Goal: Check status: Check status

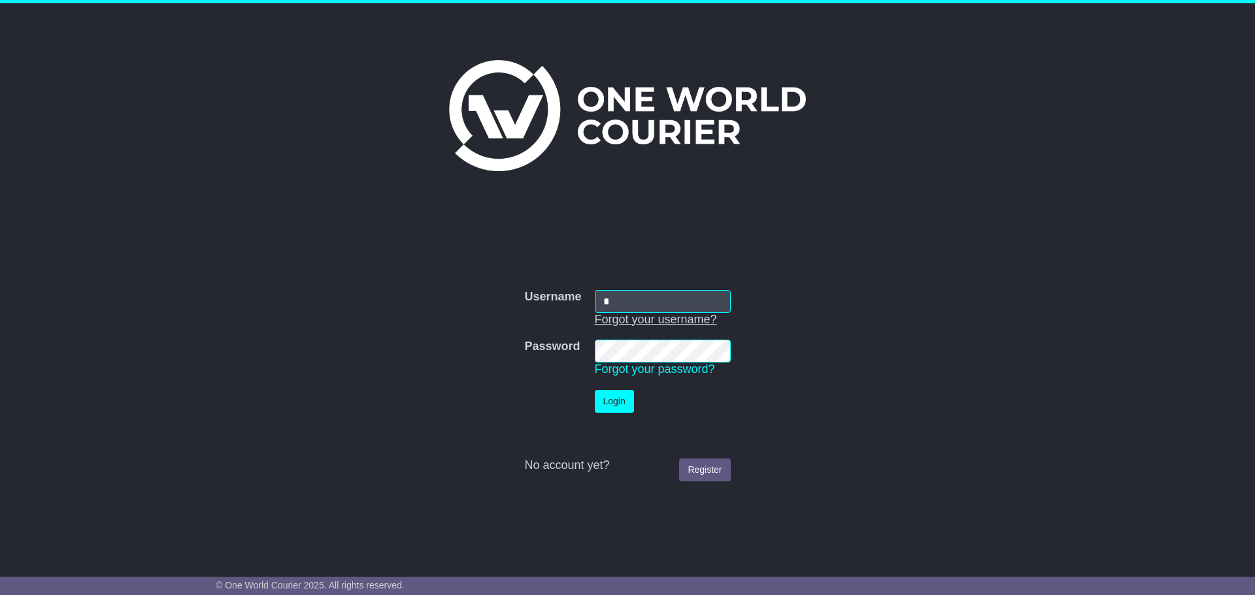
type input "**********"
click at [610, 399] on button "Login" at bounding box center [614, 401] width 39 height 23
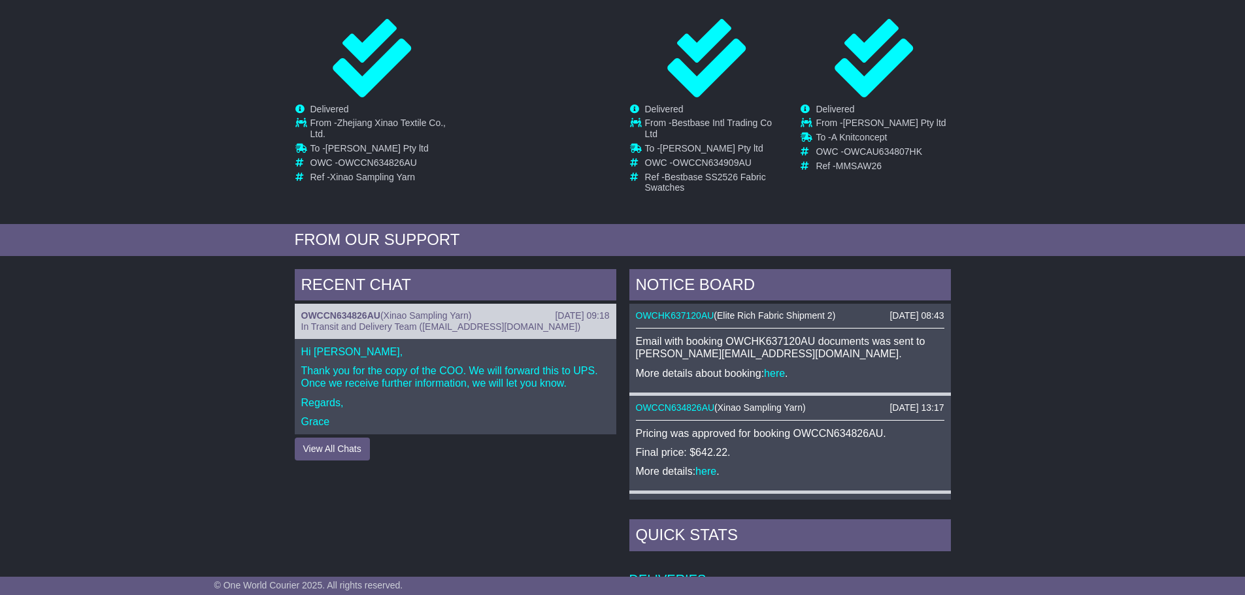
scroll to position [261, 0]
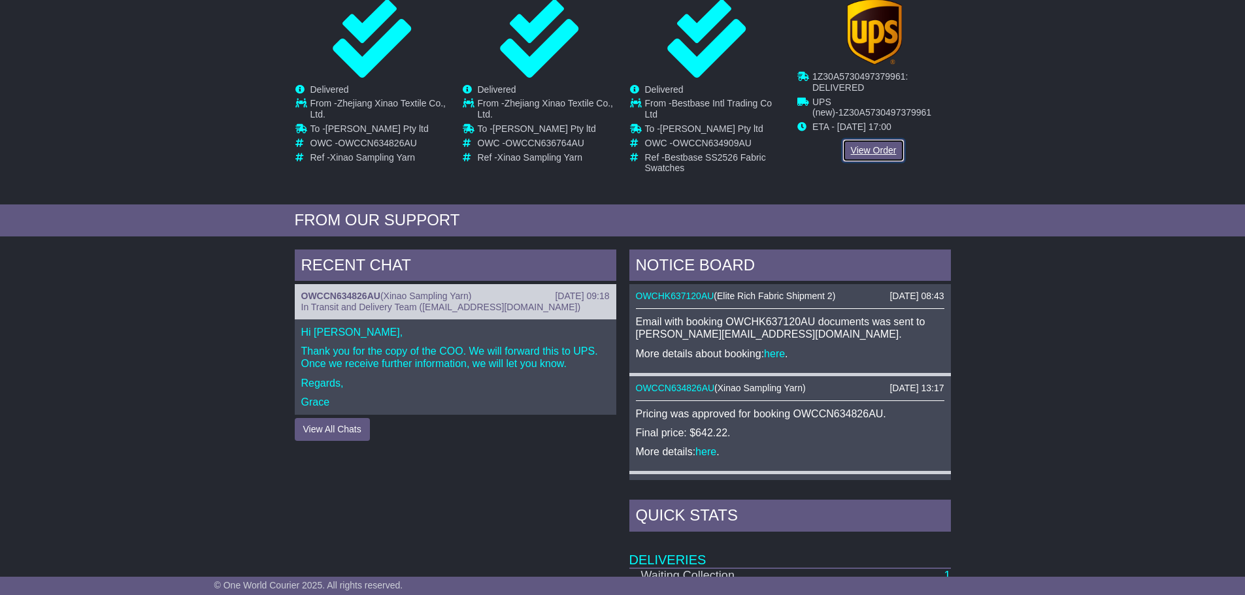
click at [875, 150] on link "View Order" at bounding box center [873, 150] width 63 height 23
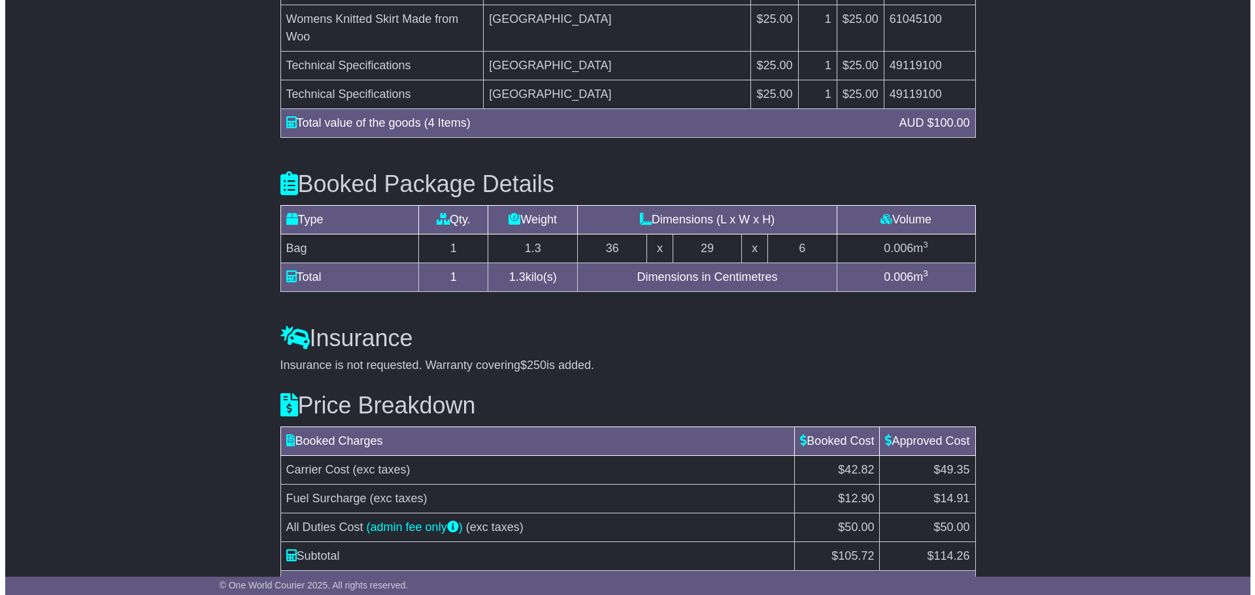
scroll to position [1368, 0]
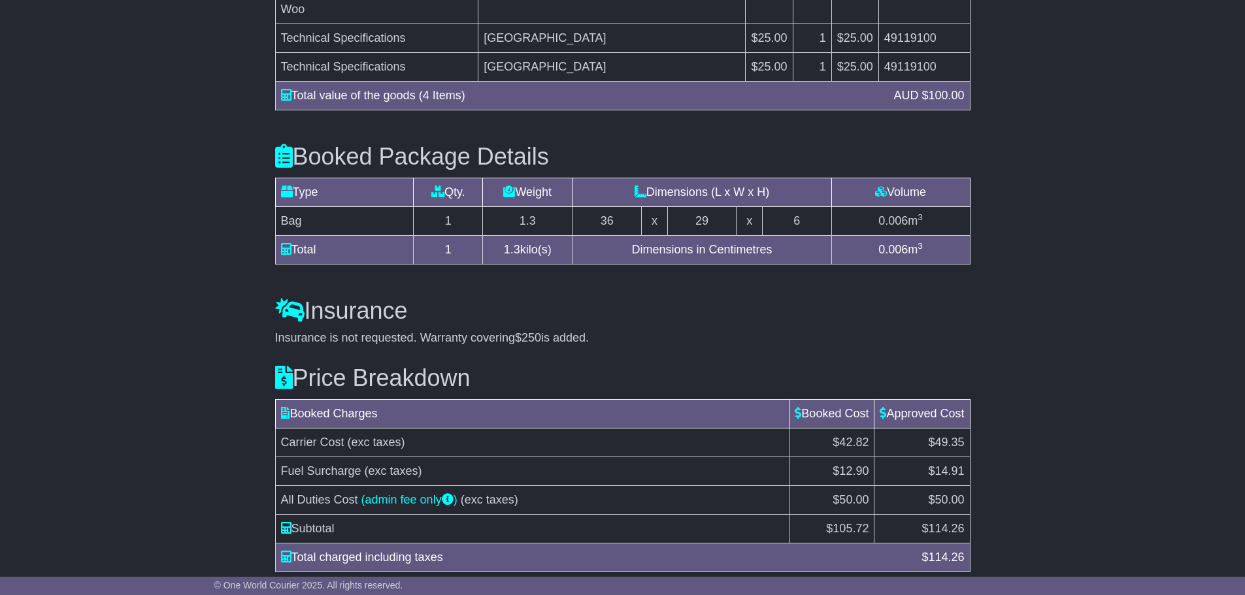
click at [382, 593] on button "Understand Price Difference" at bounding box center [341, 604] width 132 height 23
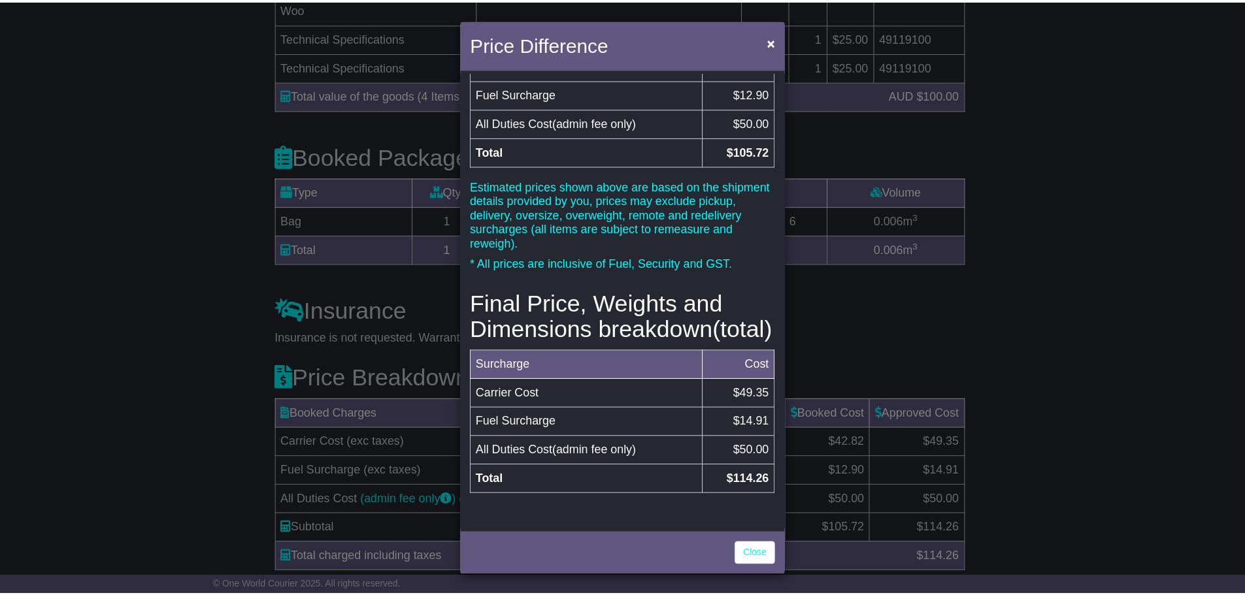
scroll to position [131, 0]
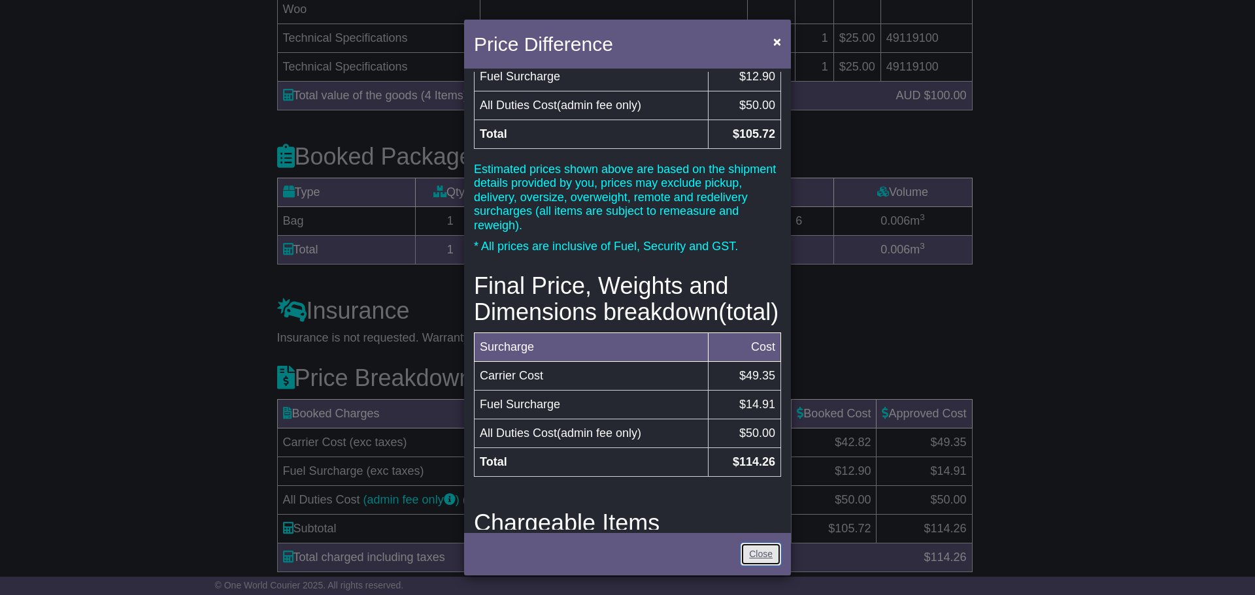
click at [752, 554] on link "Close" at bounding box center [760, 554] width 41 height 23
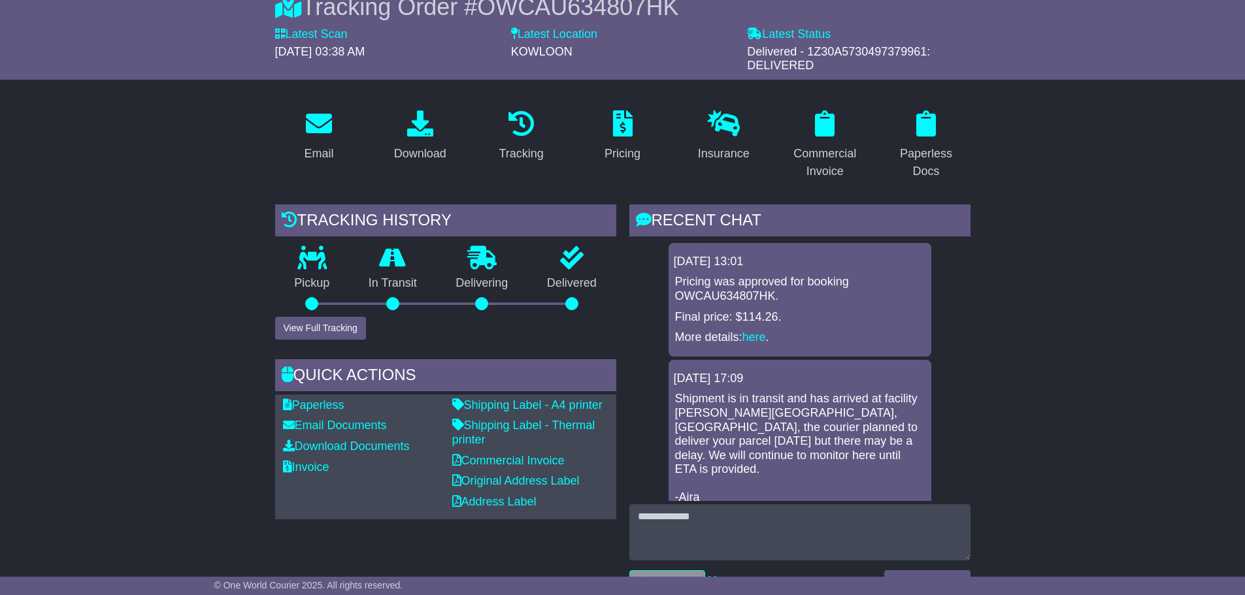
scroll to position [126, 0]
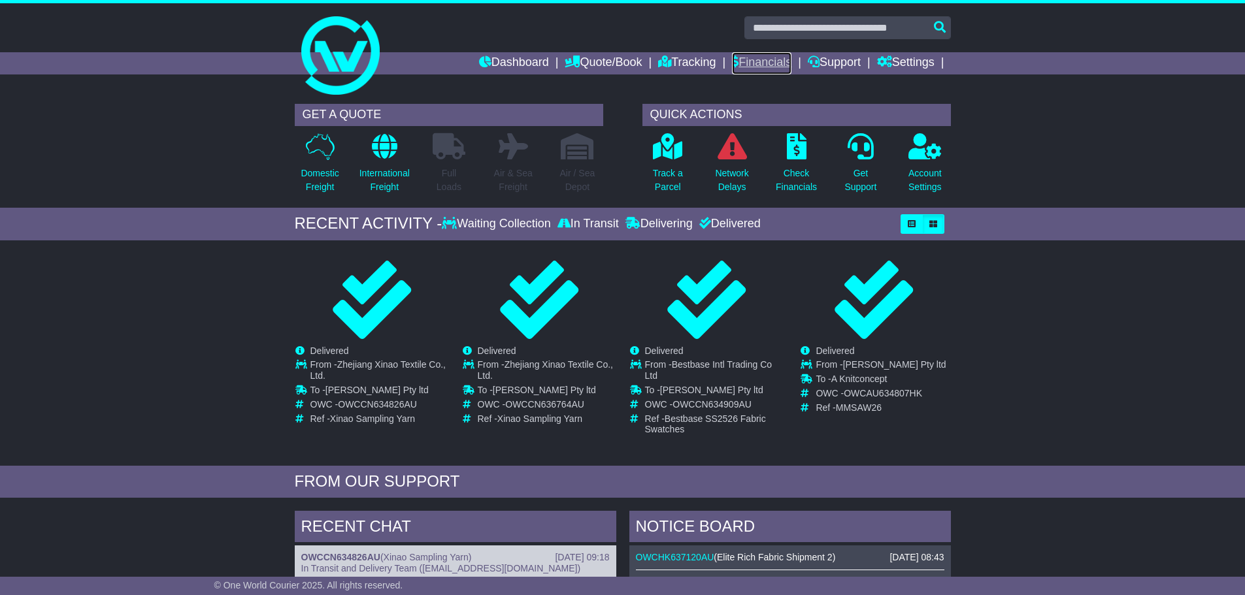
click at [756, 60] on link "Financials" at bounding box center [761, 63] width 59 height 22
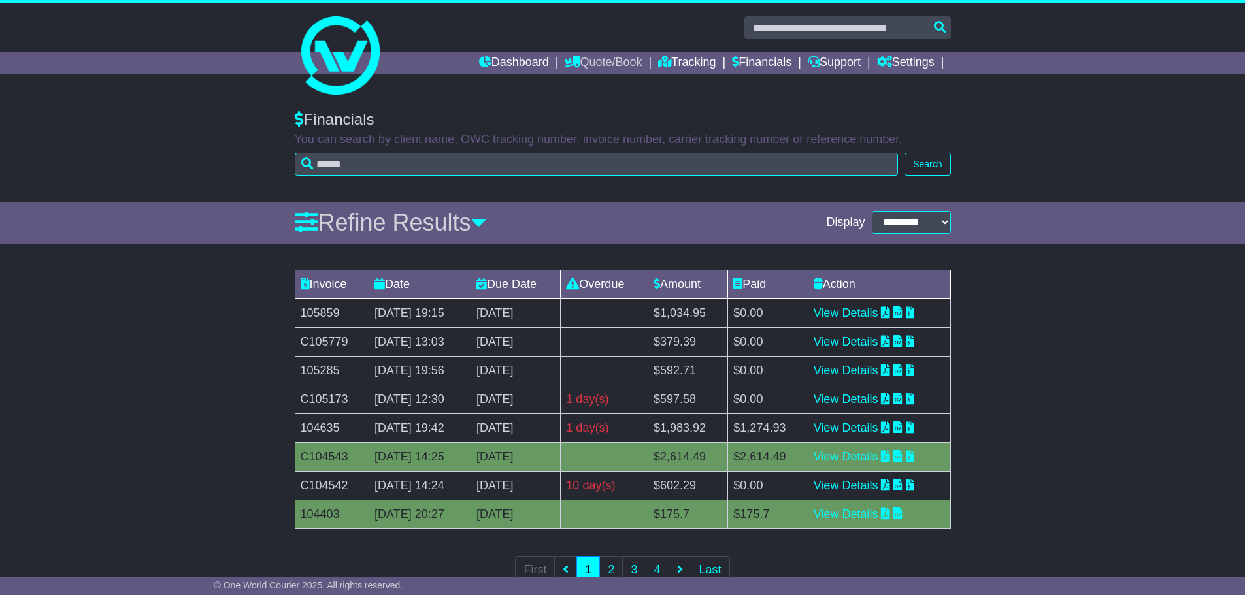
click at [604, 59] on link "Quote/Book" at bounding box center [603, 63] width 77 height 22
click at [598, 112] on link "Saved Quotes" at bounding box center [616, 114] width 103 height 14
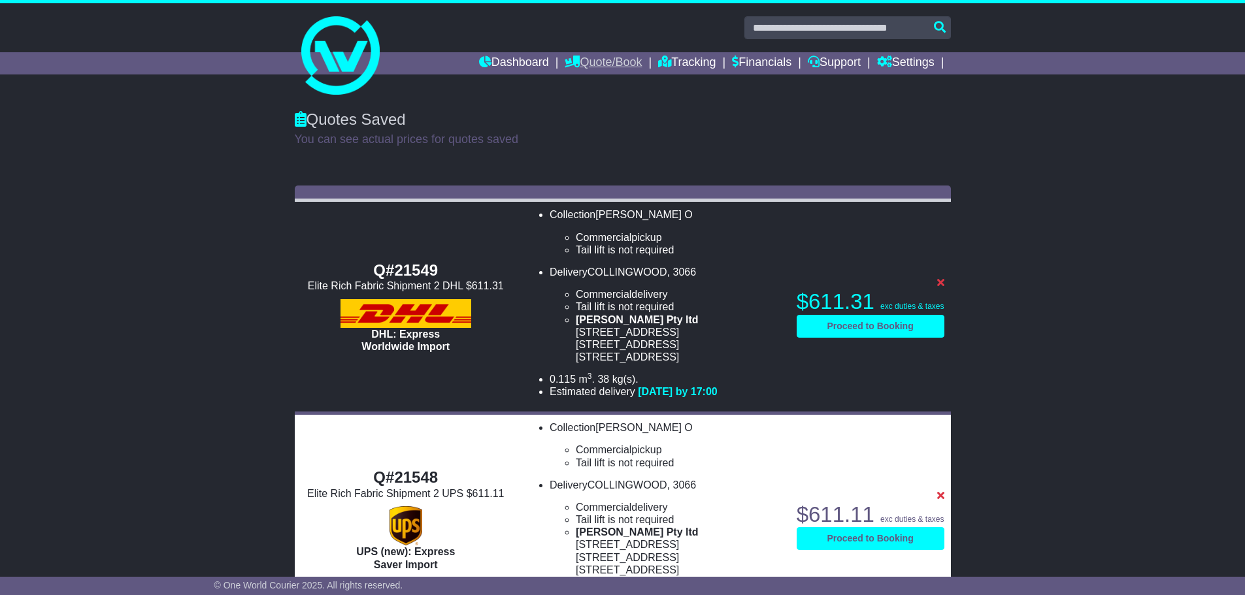
click at [586, 55] on link "Quote/Book" at bounding box center [603, 63] width 77 height 22
click at [587, 94] on link "International" at bounding box center [616, 100] width 103 height 14
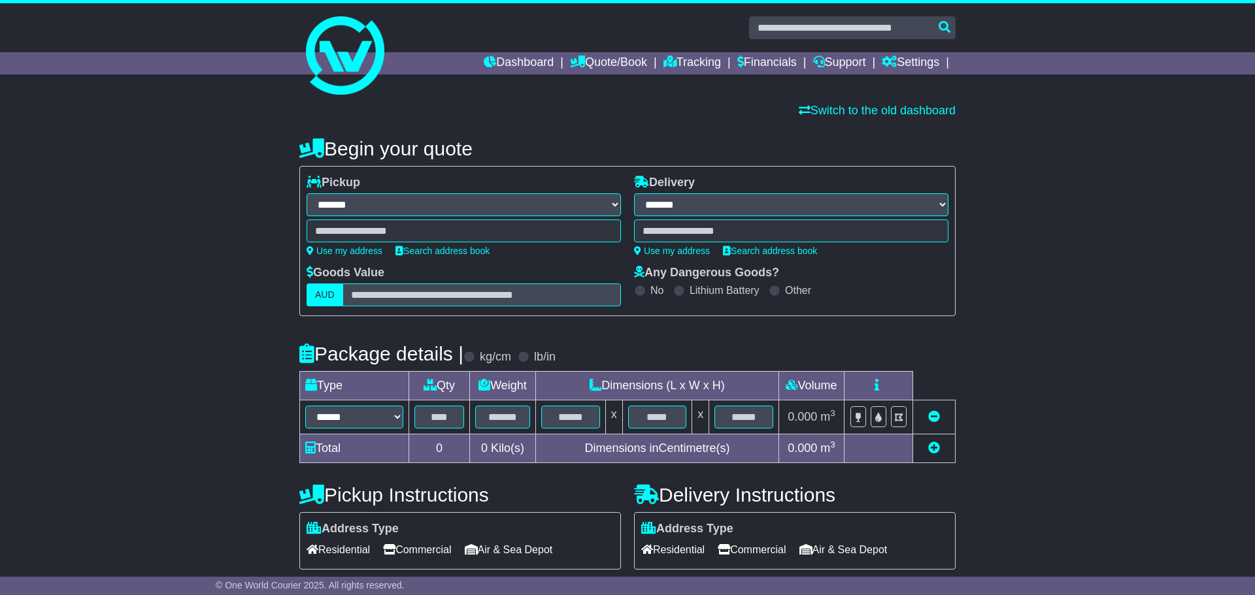
select select "**"
click at [512, 60] on link "Dashboard" at bounding box center [514, 63] width 70 height 22
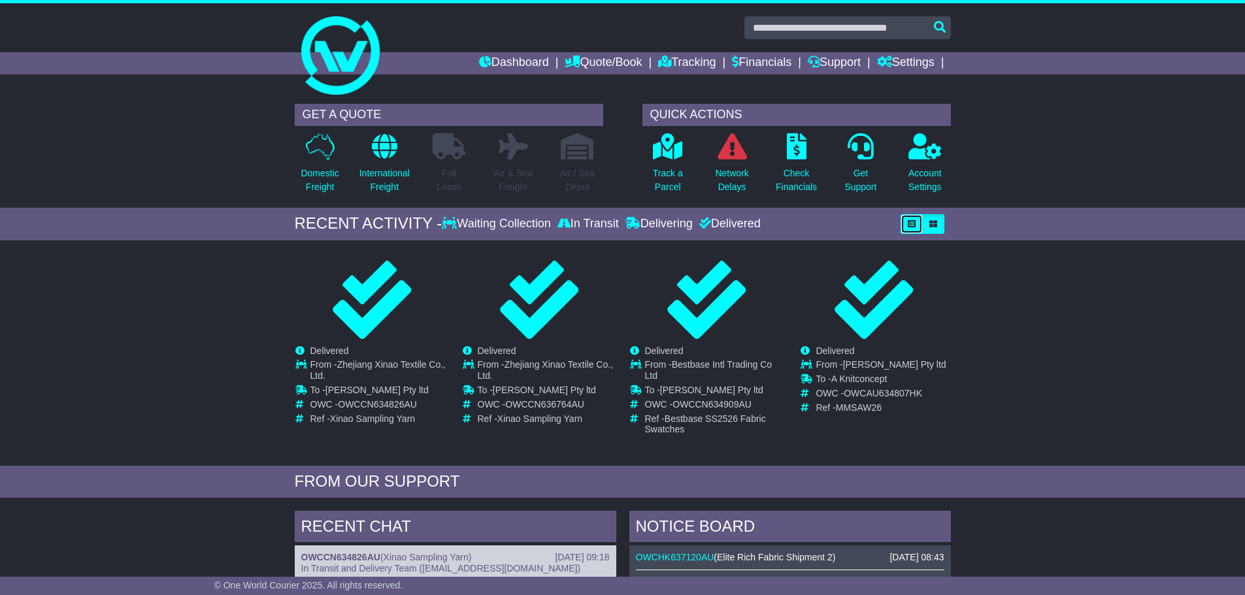
click at [913, 220] on icon "button" at bounding box center [912, 224] width 8 height 8
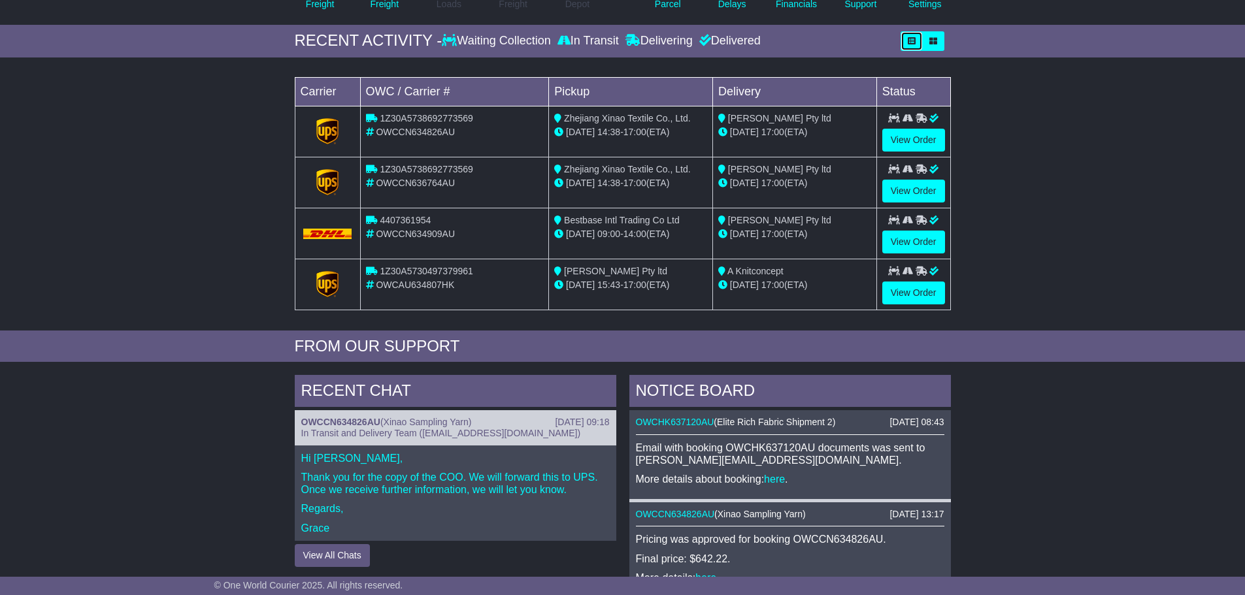
scroll to position [196, 0]
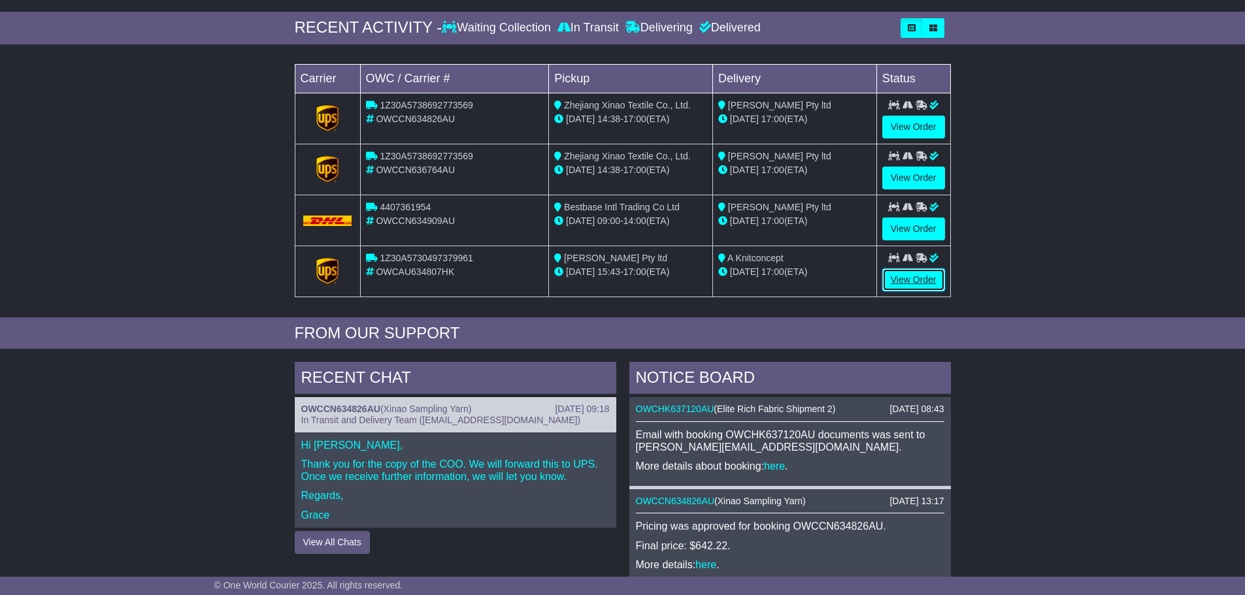
click at [910, 273] on link "View Order" at bounding box center [913, 280] width 63 height 23
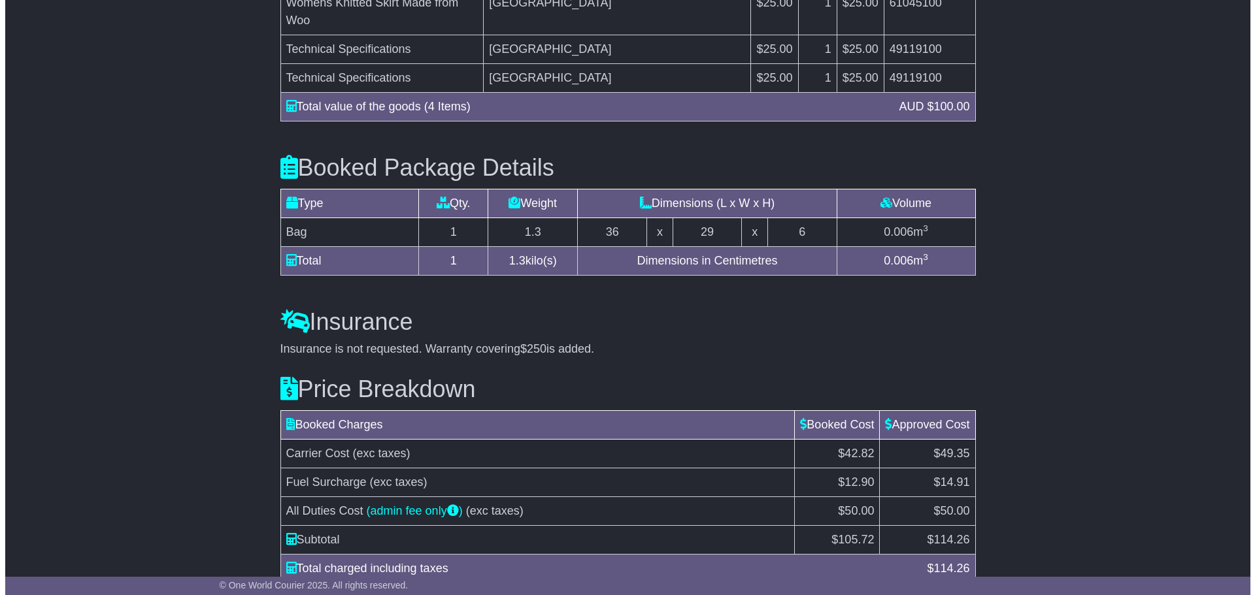
scroll to position [1368, 0]
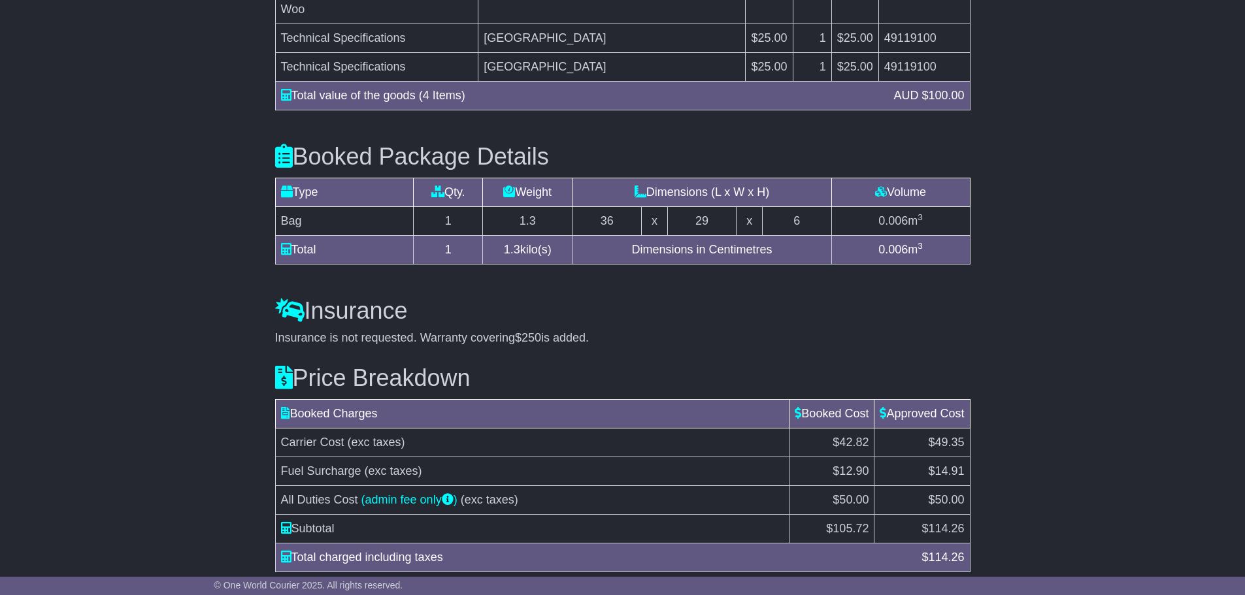
click at [371, 593] on button "Understand Price Difference" at bounding box center [341, 604] width 132 height 23
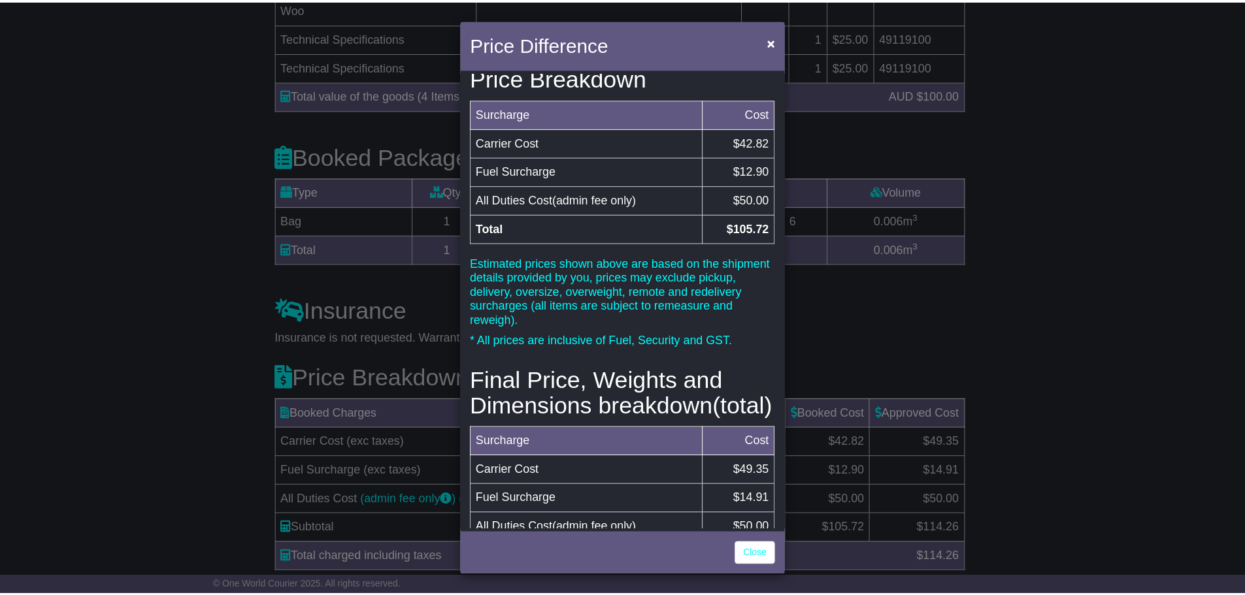
scroll to position [65, 0]
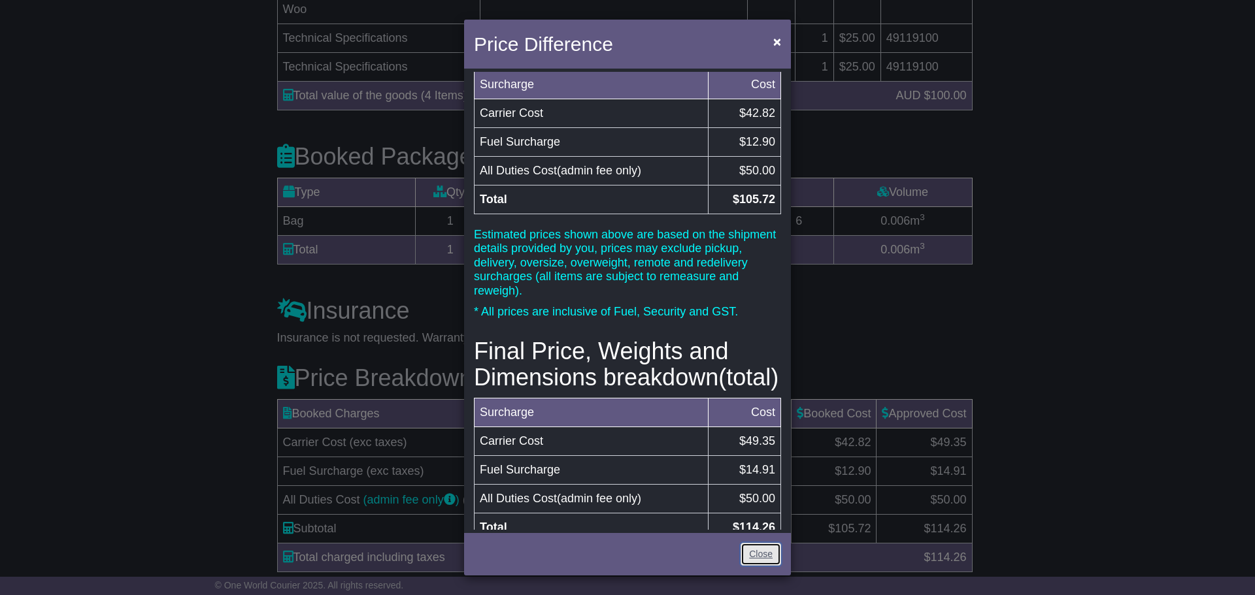
click at [751, 548] on link "Close" at bounding box center [760, 554] width 41 height 23
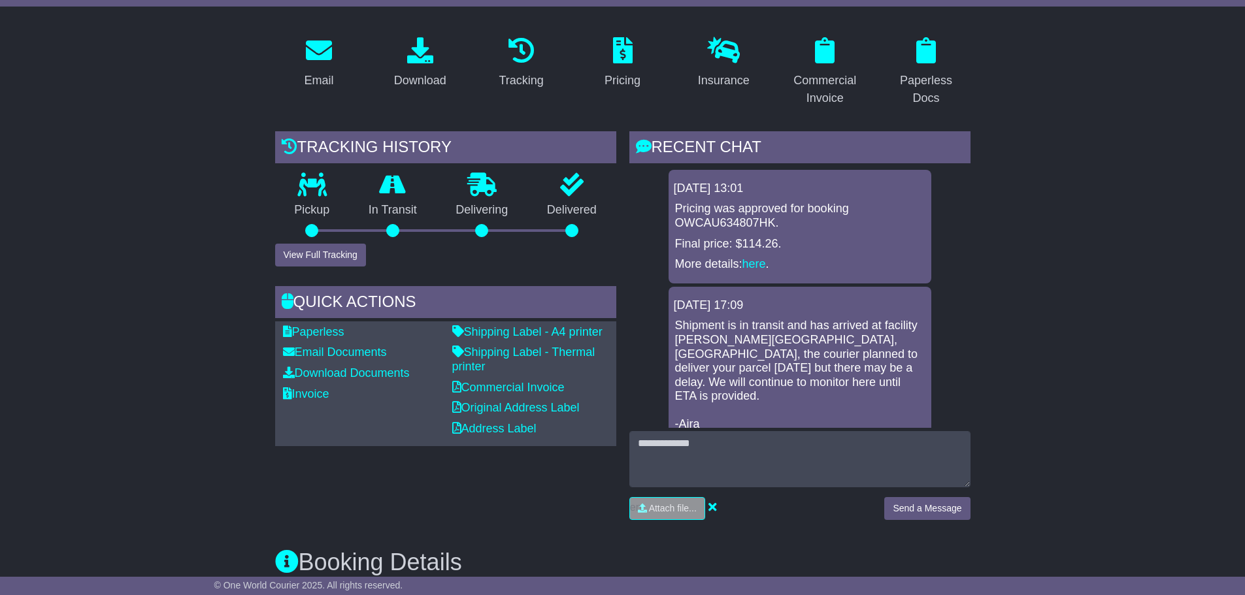
scroll to position [0, 0]
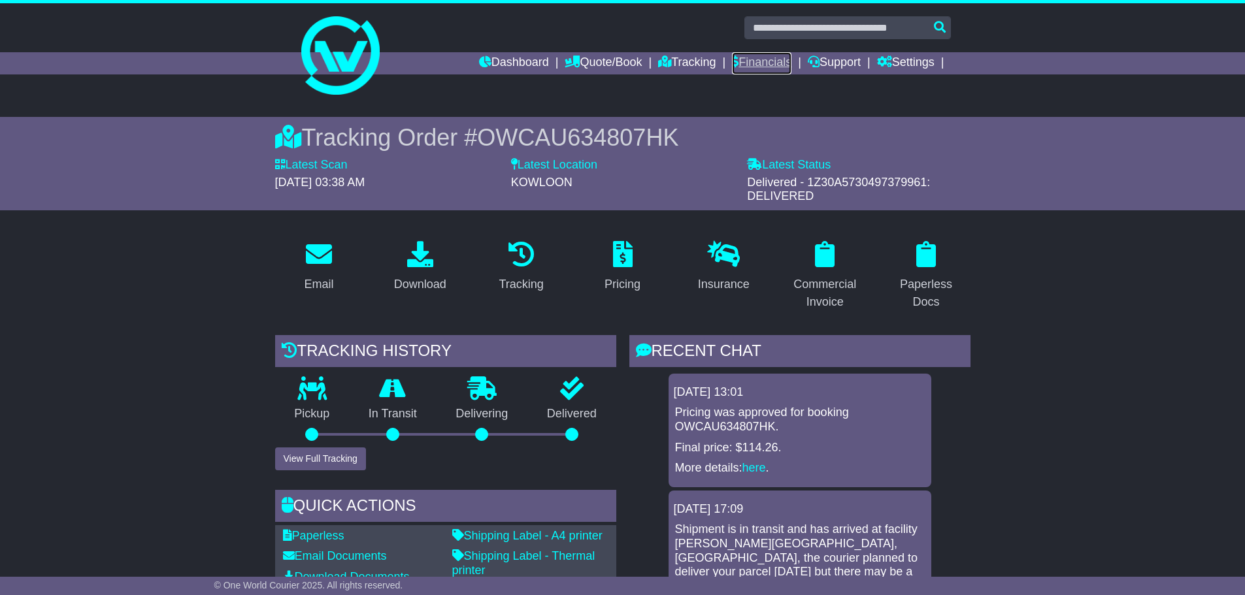
click at [767, 61] on link "Financials" at bounding box center [761, 63] width 59 height 22
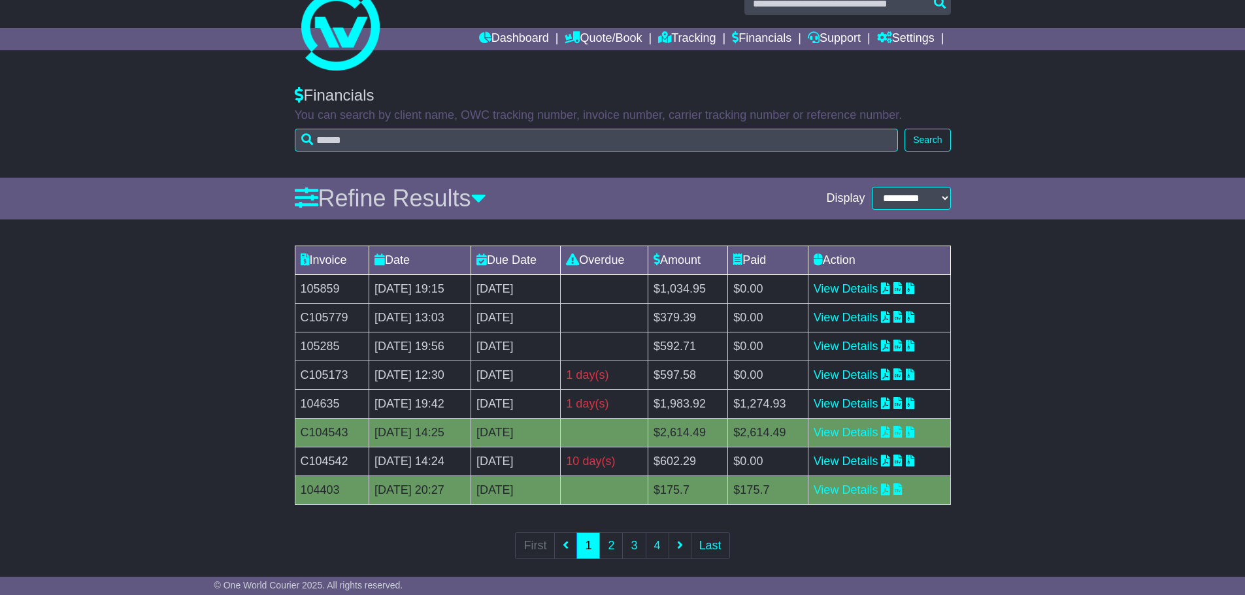
scroll to position [38, 0]
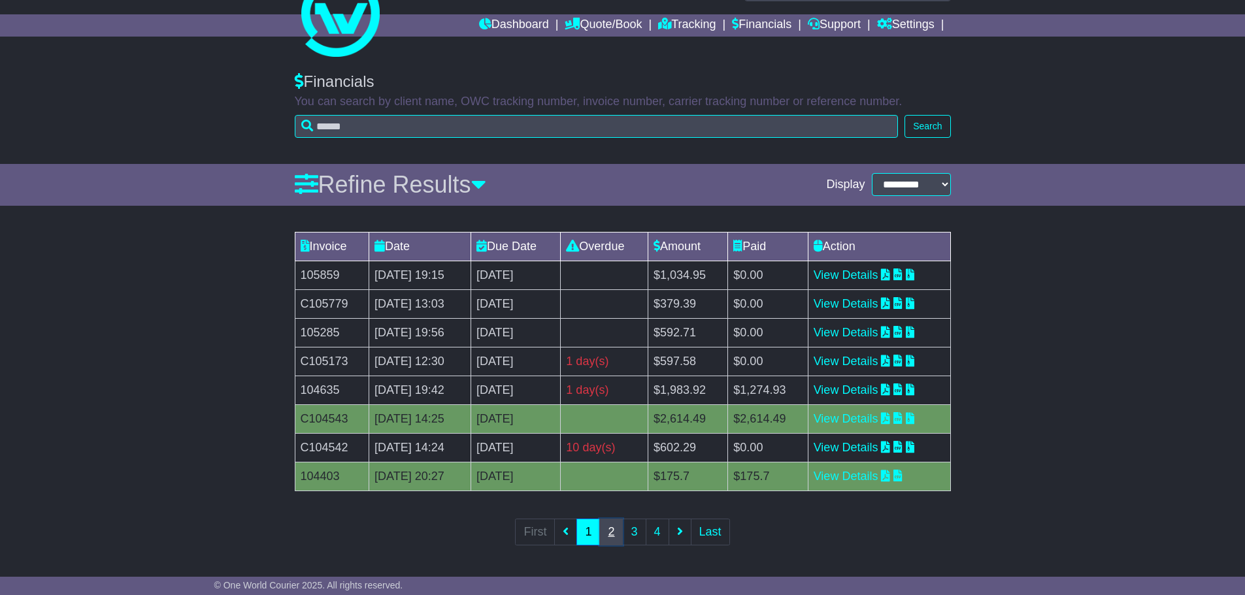
click at [610, 537] on link "2" at bounding box center [611, 532] width 24 height 27
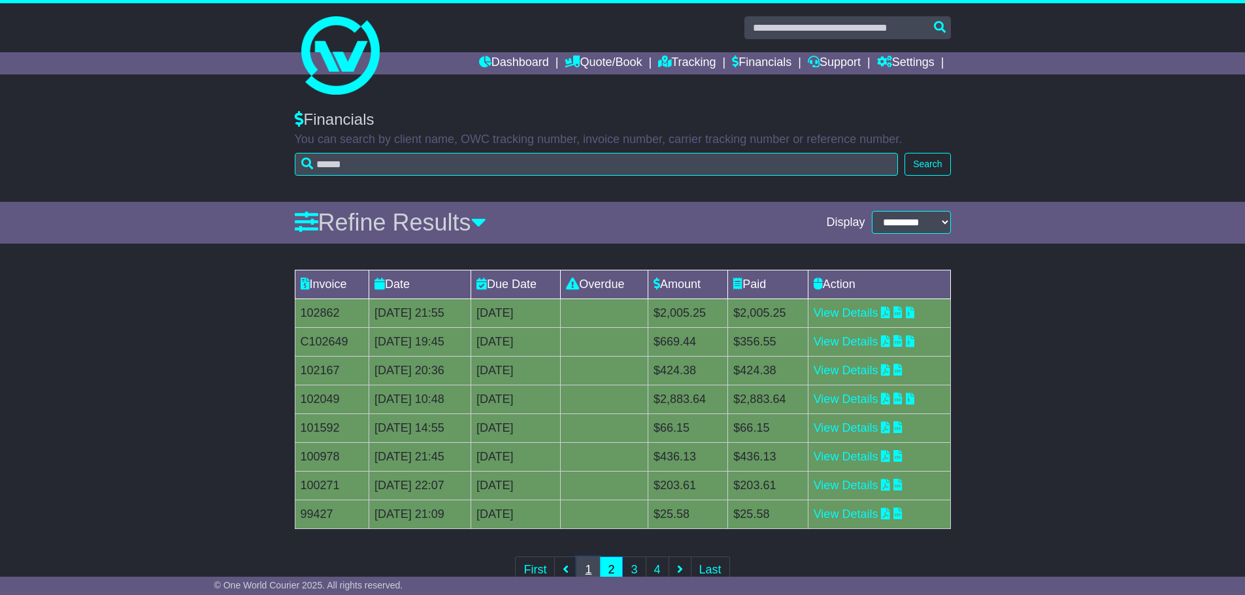
click at [583, 566] on link "1" at bounding box center [588, 570] width 24 height 27
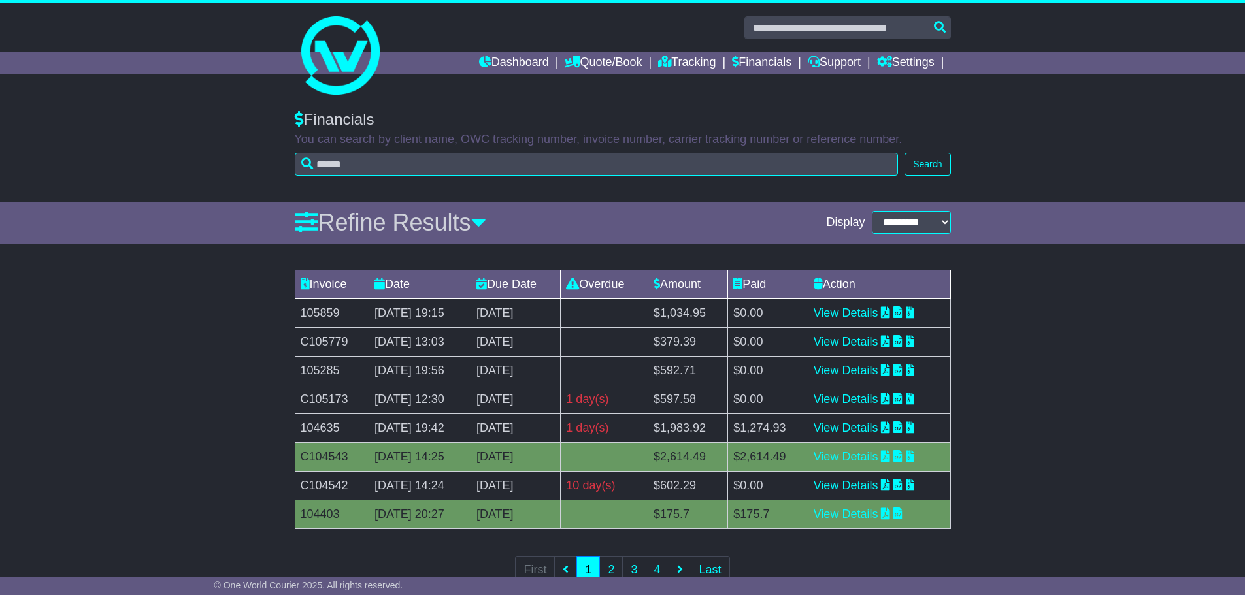
click at [908, 337] on td "View Details" at bounding box center [879, 341] width 142 height 29
click at [878, 335] on link "View Details" at bounding box center [846, 341] width 65 height 13
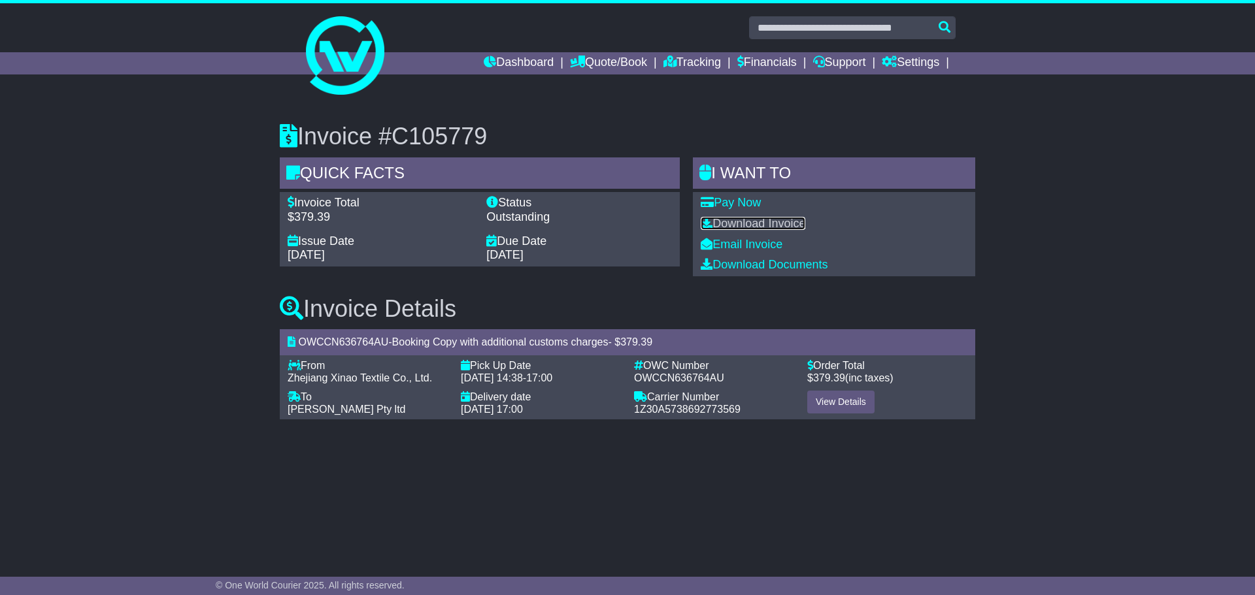
click at [748, 225] on link "Download Invoice" at bounding box center [753, 223] width 105 height 13
click at [835, 403] on link "View Details" at bounding box center [840, 402] width 67 height 23
click at [594, 58] on link "Quote/Book" at bounding box center [608, 63] width 77 height 22
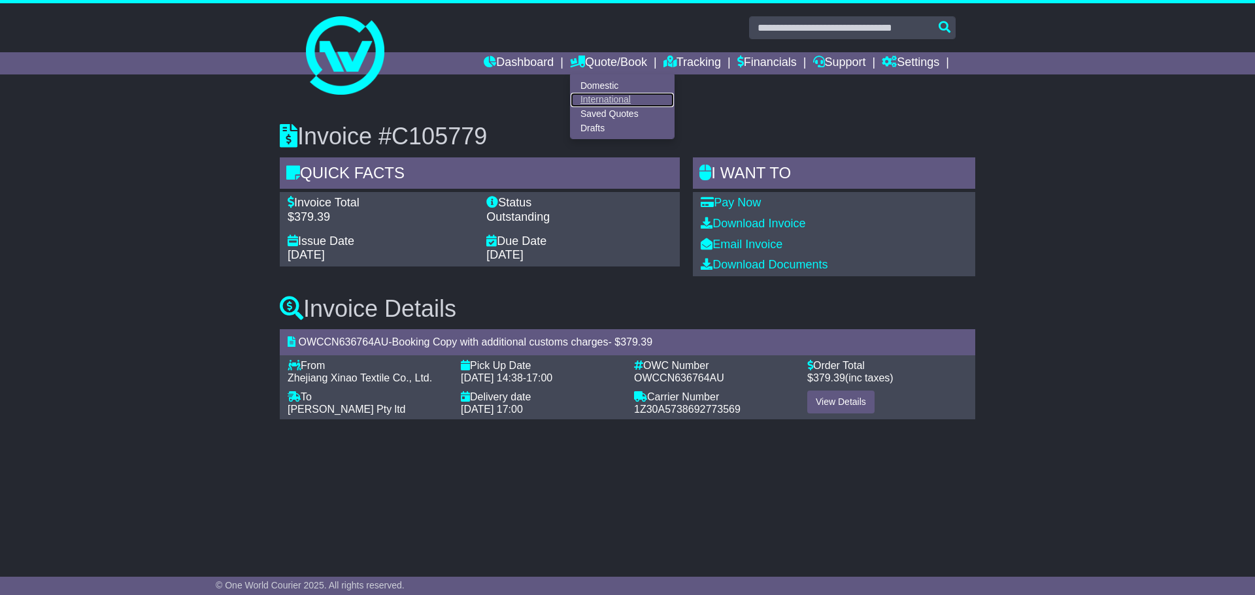
click at [597, 99] on link "International" at bounding box center [622, 100] width 103 height 14
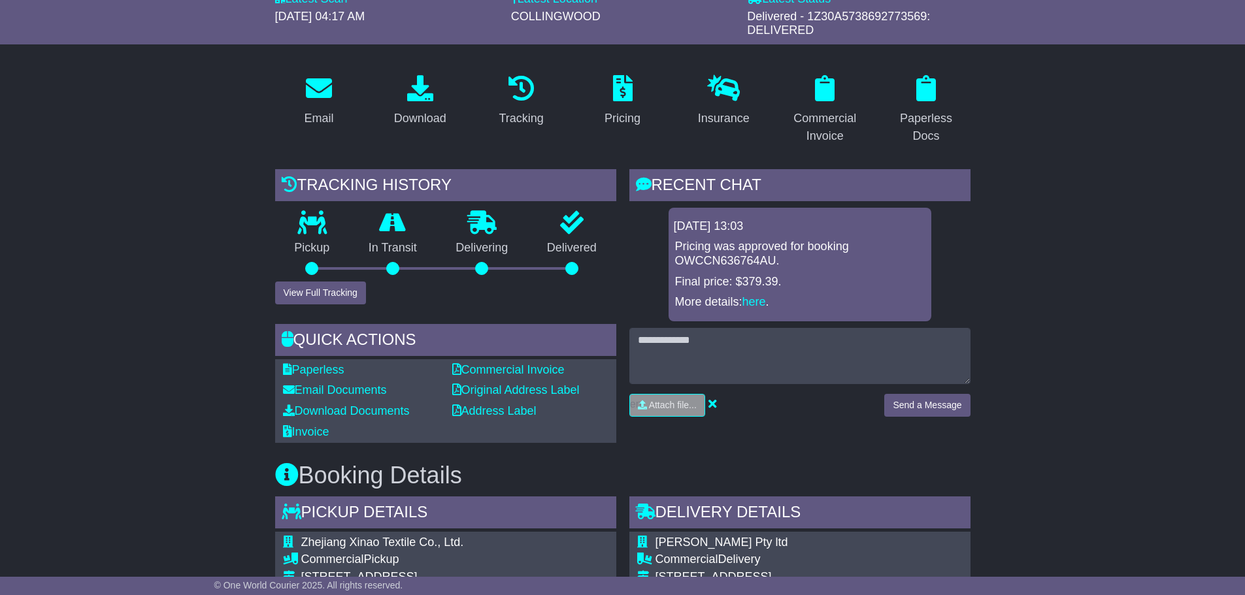
scroll to position [161, 0]
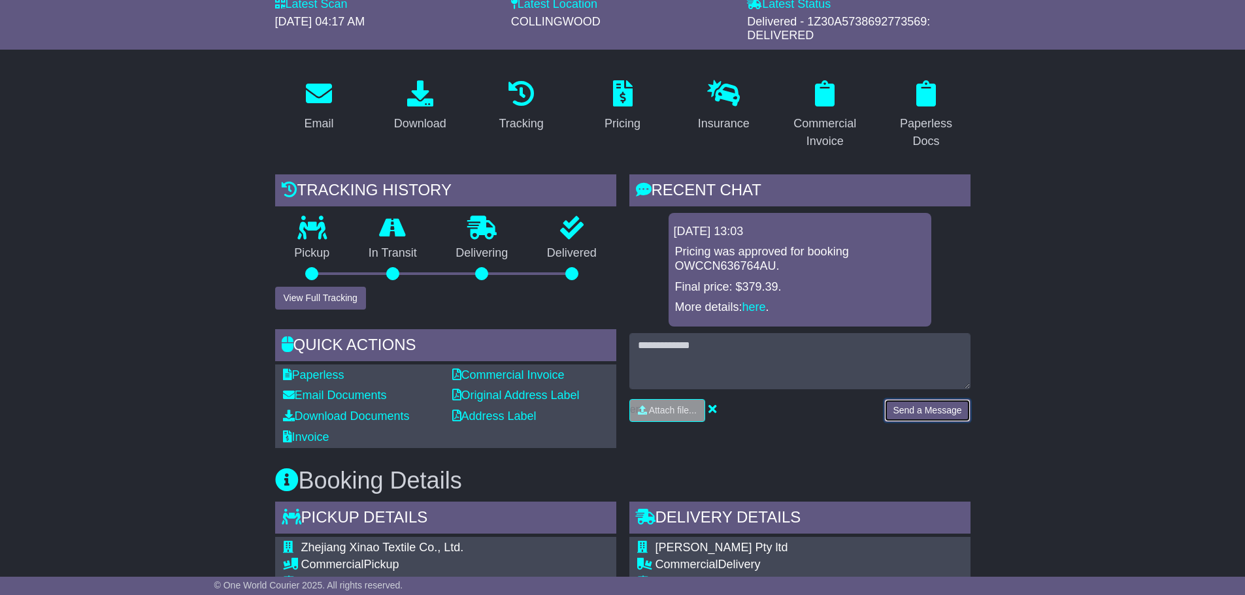
click at [921, 405] on button "Send a Message" at bounding box center [927, 410] width 86 height 23
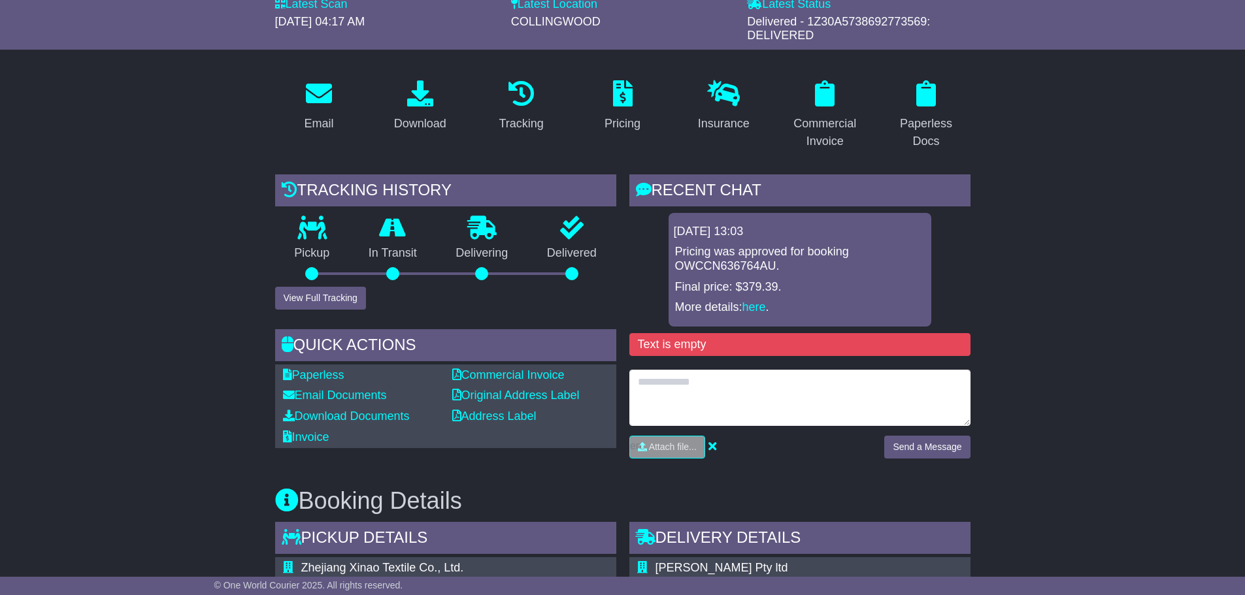
click at [659, 371] on textarea at bounding box center [799, 398] width 341 height 56
click at [749, 405] on textarea "**********" at bounding box center [799, 398] width 341 height 56
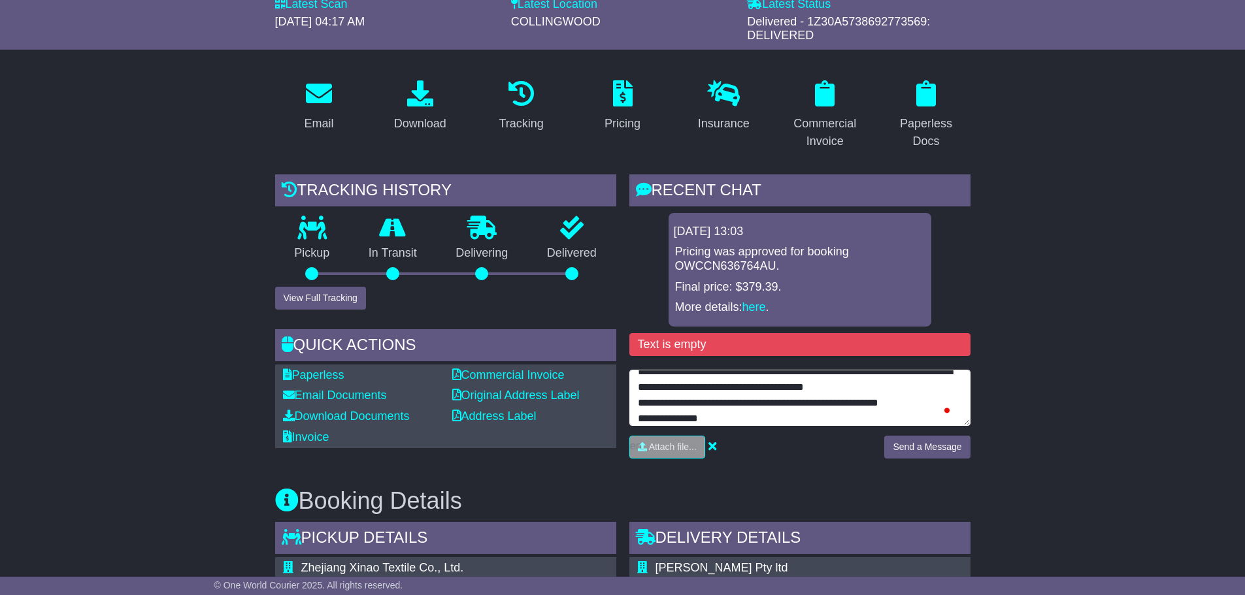
scroll to position [42, 0]
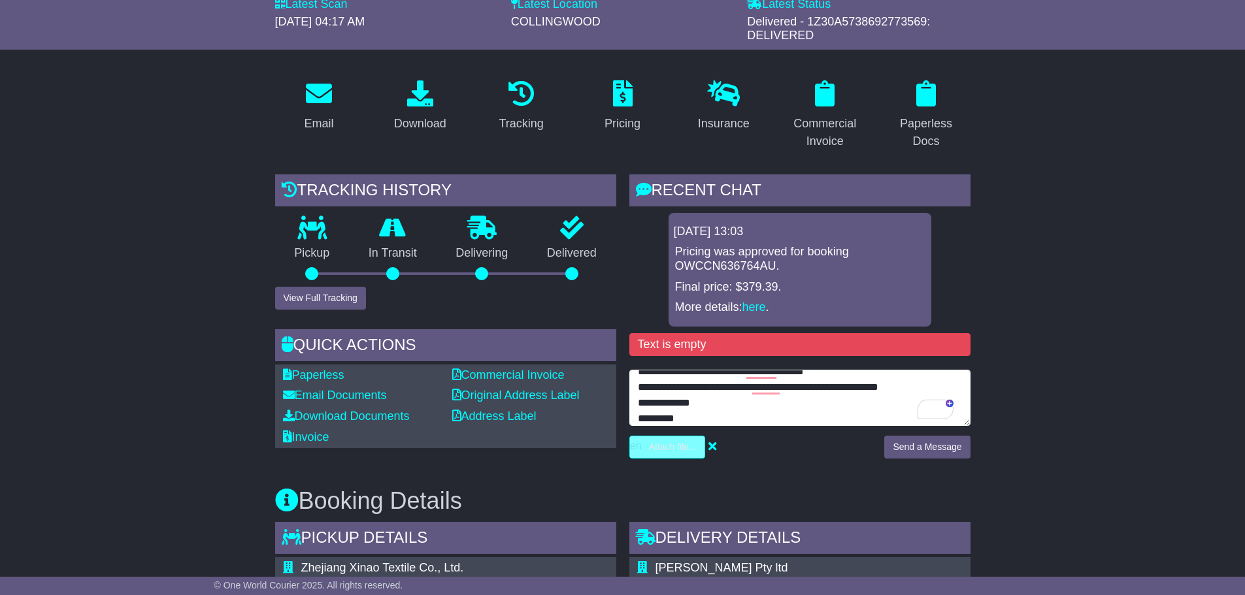
type textarea "**********"
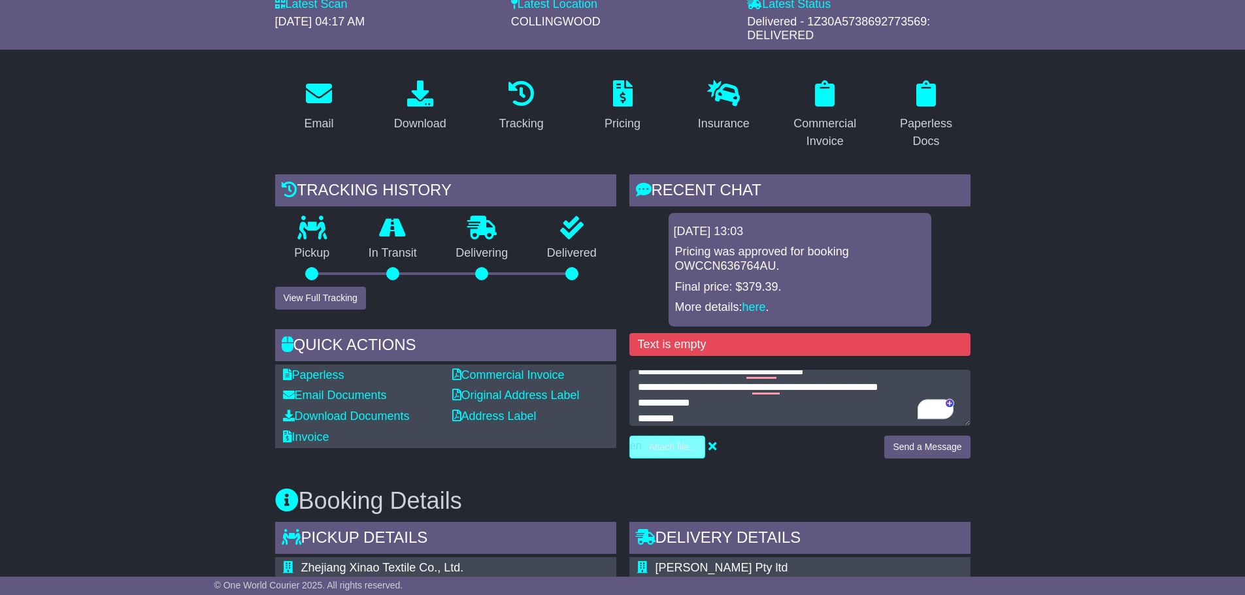
click at [687, 443] on input "file" at bounding box center [605, 448] width 198 height 22
type input "**********"
click at [659, 448] on input "file" at bounding box center [645, 448] width 198 height 22
click at [748, 444] on icon at bounding box center [752, 446] width 8 height 12
type input "**********"
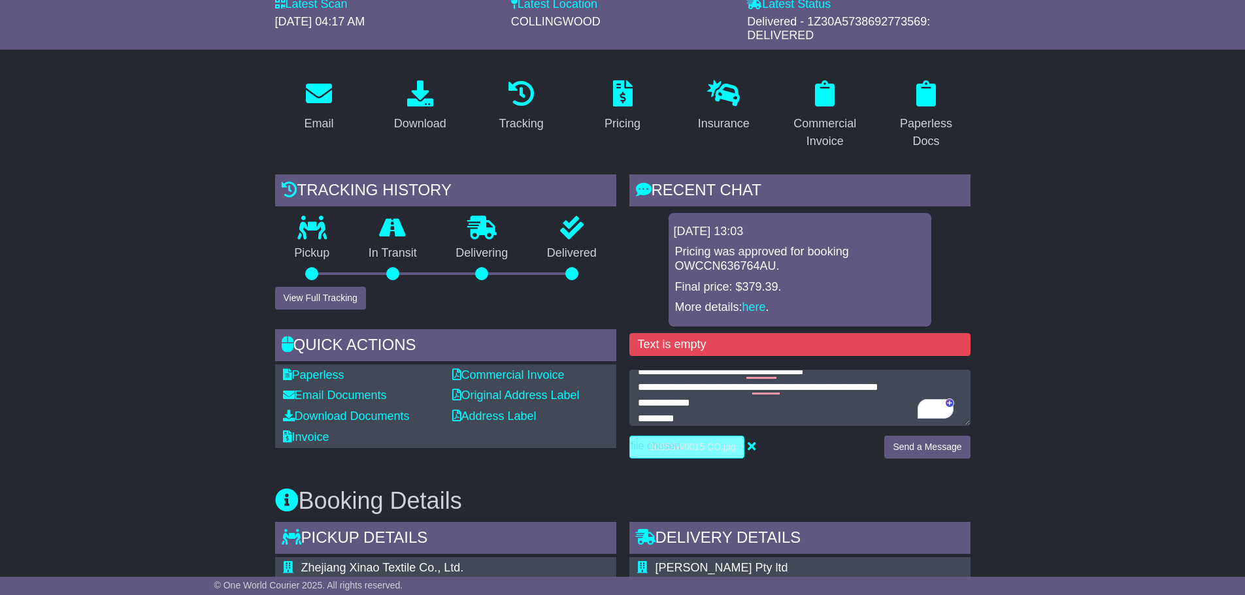
click at [684, 441] on input "file" at bounding box center [645, 448] width 198 height 22
drag, startPoint x: 701, startPoint y: 449, endPoint x: 659, endPoint y: 444, distance: 42.1
click at [659, 444] on input "file" at bounding box center [645, 448] width 198 height 22
click at [712, 444] on input "file" at bounding box center [645, 448] width 198 height 22
click at [705, 448] on input "file" at bounding box center [645, 448] width 198 height 22
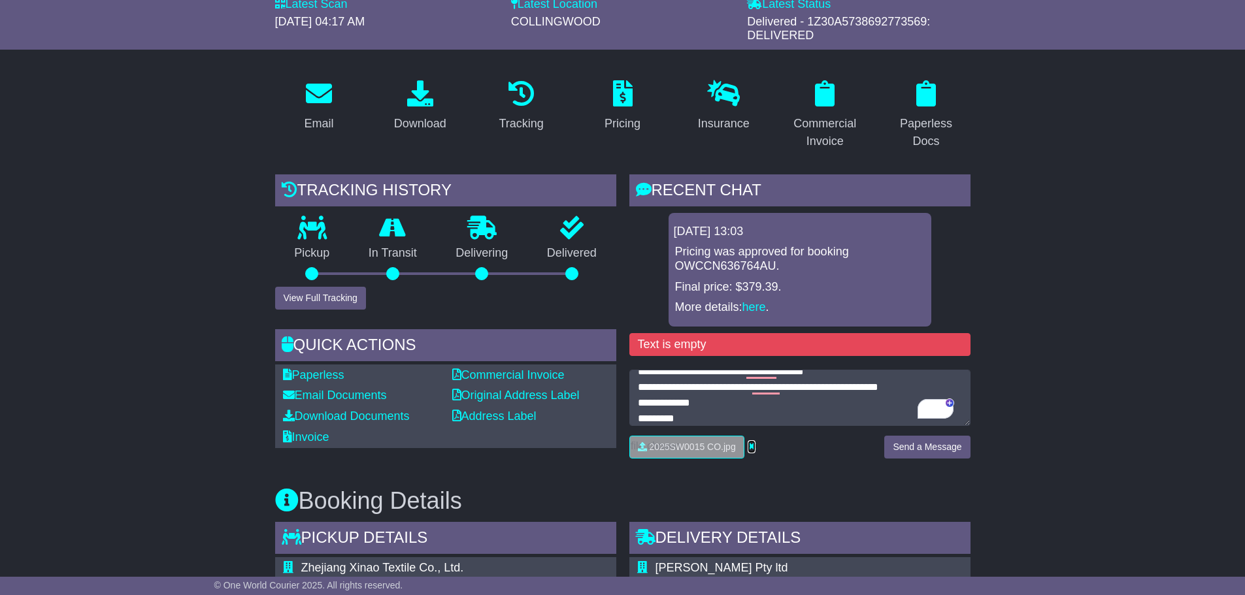
click at [748, 444] on icon at bounding box center [752, 446] width 8 height 12
click at [666, 444] on input "file" at bounding box center [605, 448] width 198 height 22
type input "**********"
click at [695, 450] on input "file" at bounding box center [645, 448] width 198 height 22
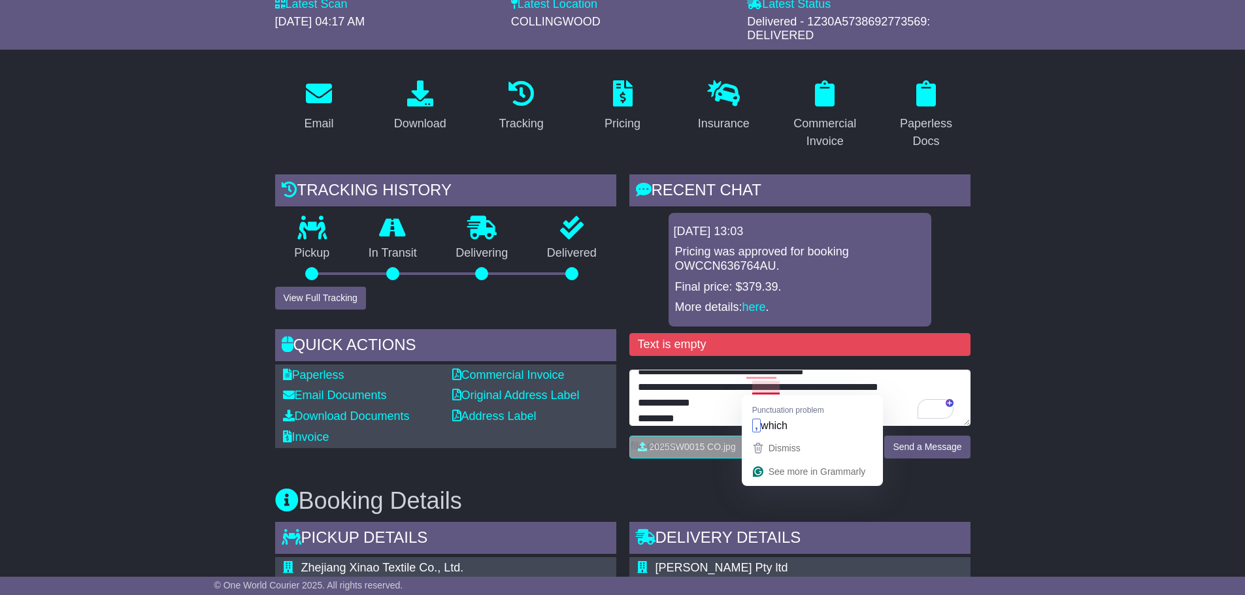
click at [767, 387] on textarea "**********" at bounding box center [799, 398] width 341 height 56
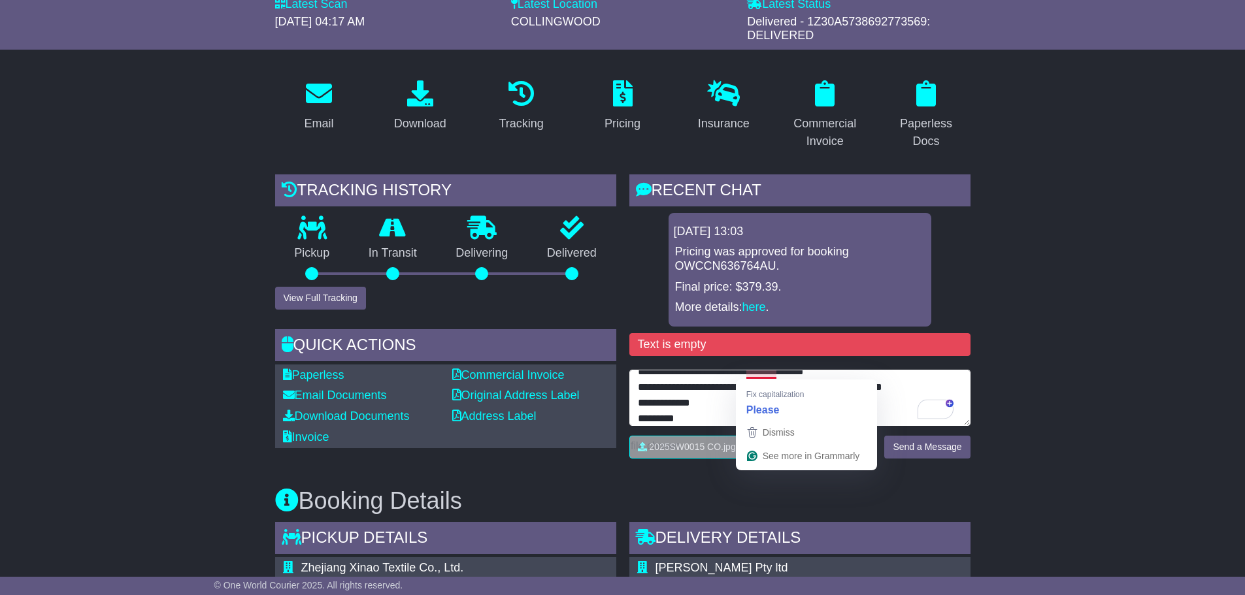
click at [755, 377] on textarea "**********" at bounding box center [799, 398] width 341 height 56
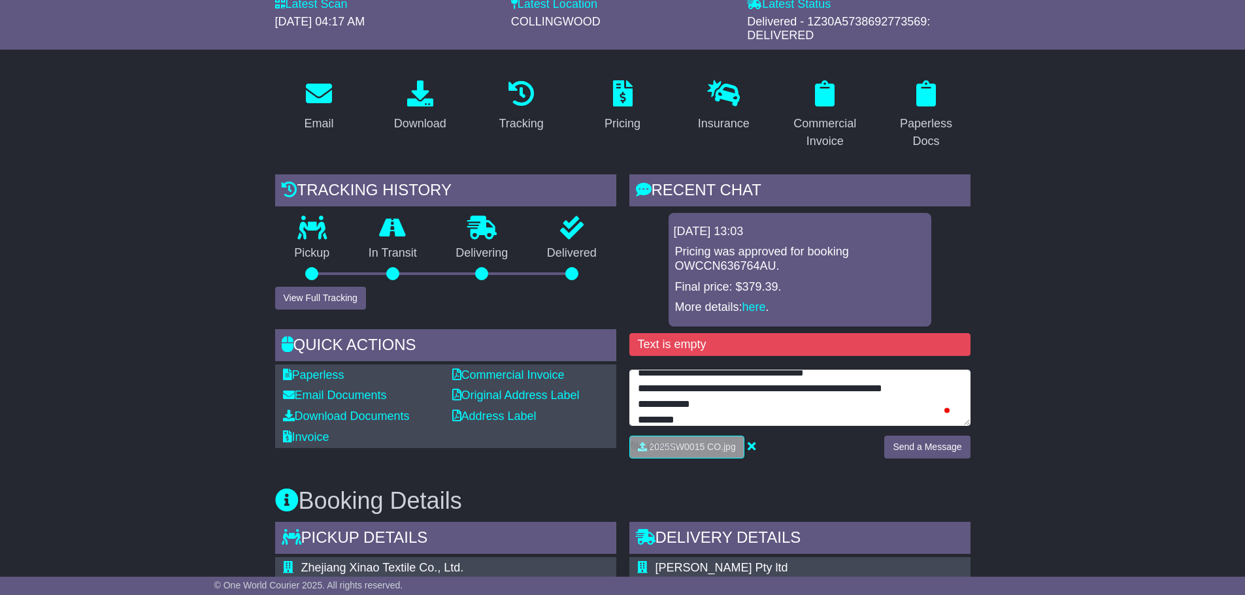
scroll to position [63, 0]
type textarea "**********"
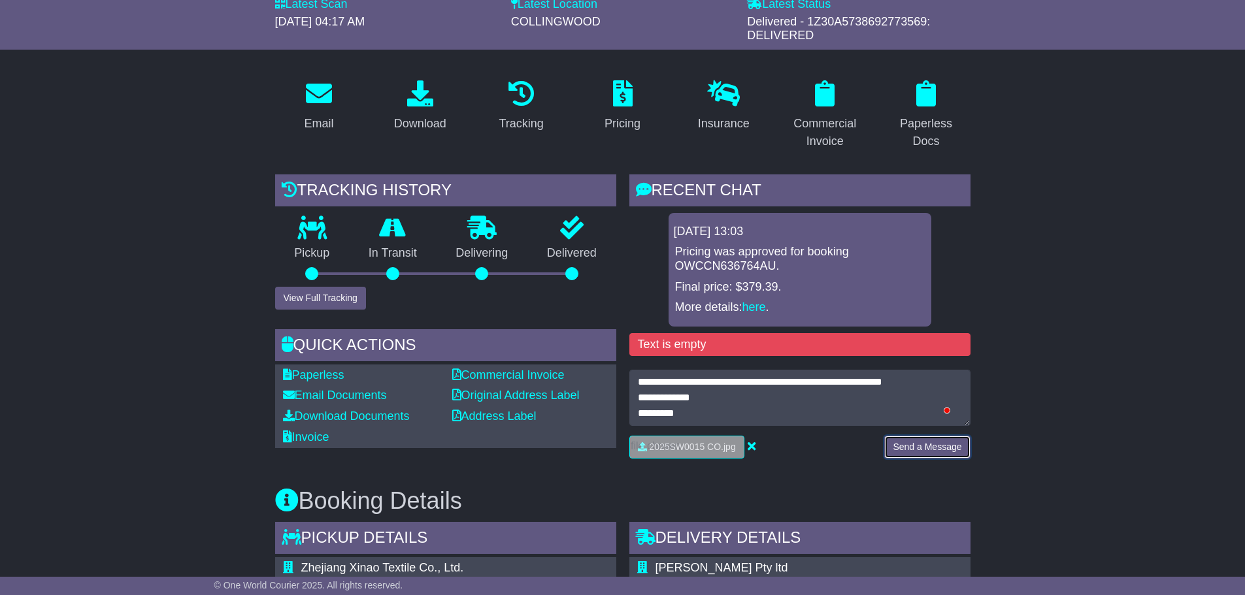
click at [938, 448] on button "Send a Message" at bounding box center [927, 447] width 86 height 23
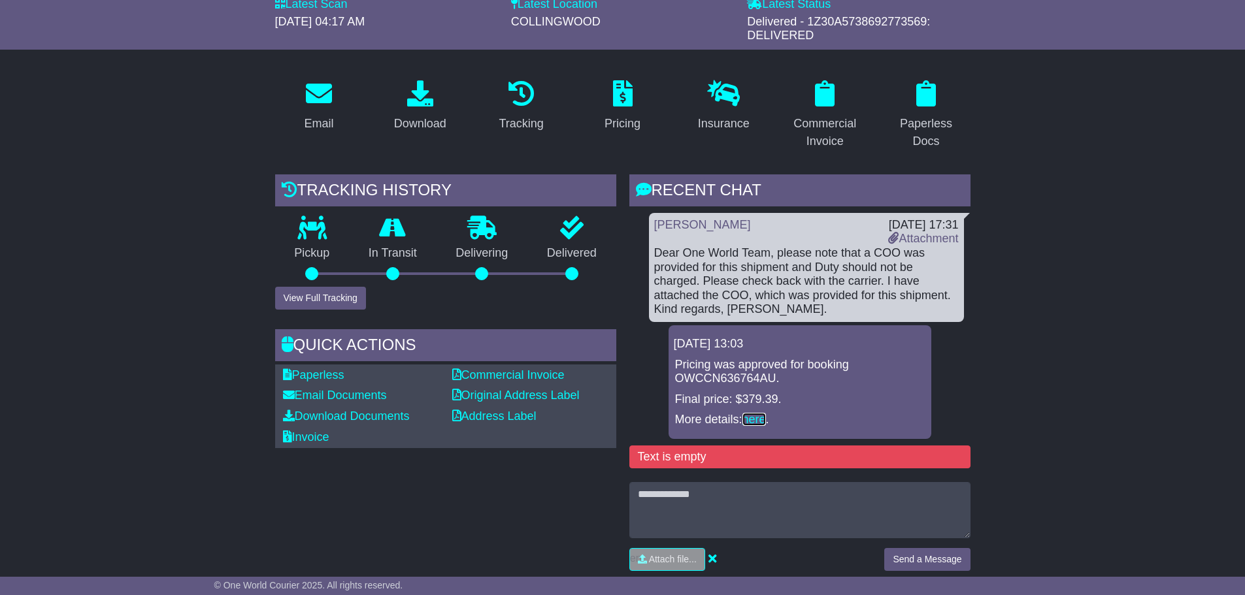
click at [757, 418] on link "here" at bounding box center [754, 419] width 24 height 13
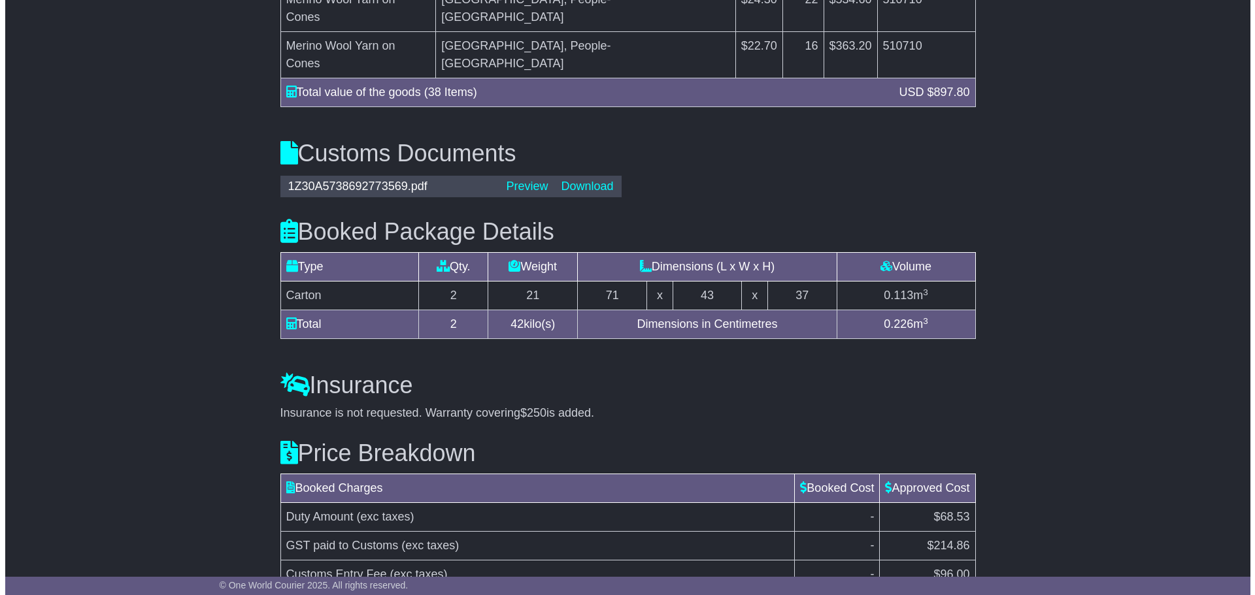
scroll to position [1368, 0]
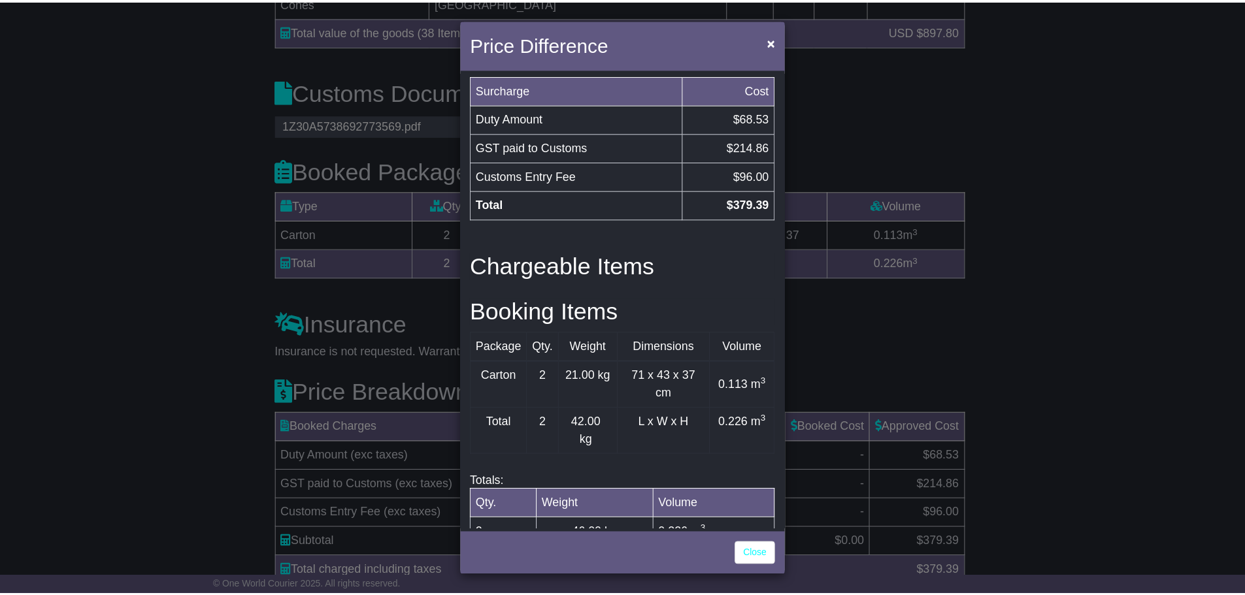
scroll to position [311, 0]
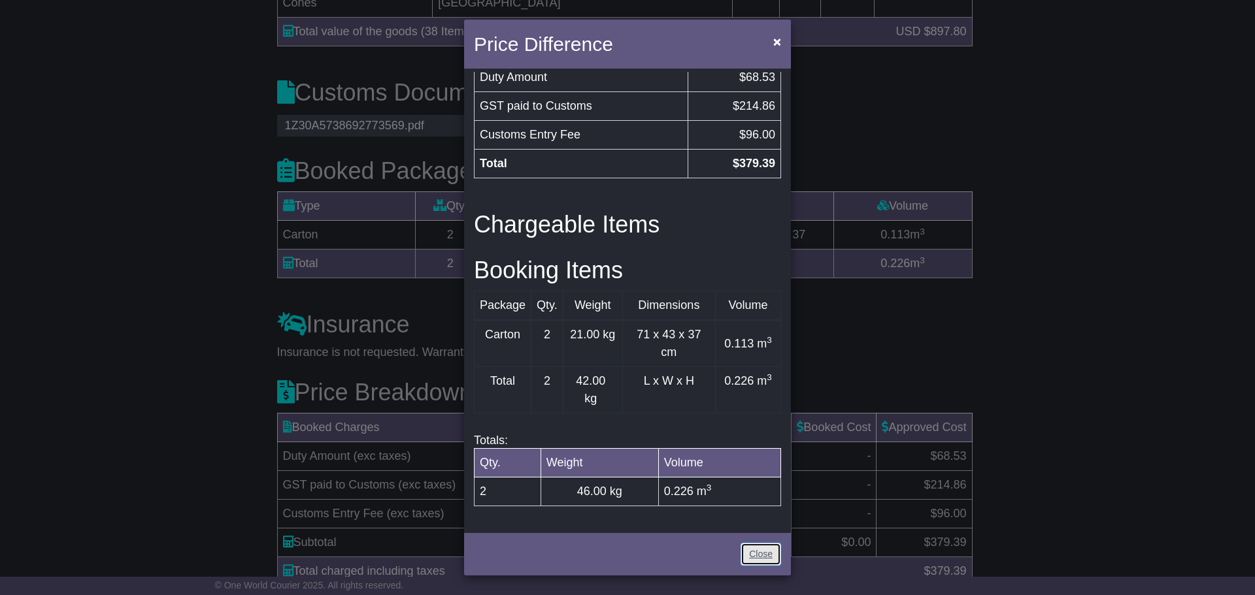
click at [763, 550] on link "Close" at bounding box center [760, 554] width 41 height 23
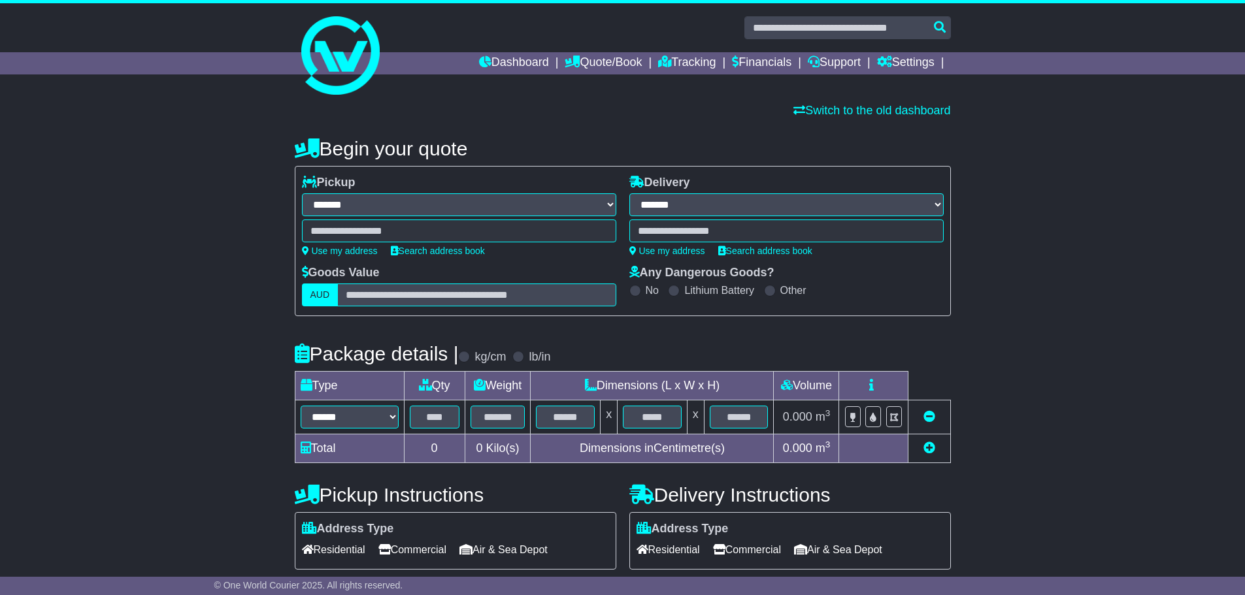
select select "**"
click at [620, 61] on link "Quote/Book" at bounding box center [603, 63] width 77 height 22
click at [608, 99] on link "International" at bounding box center [616, 100] width 103 height 14
select select "**"
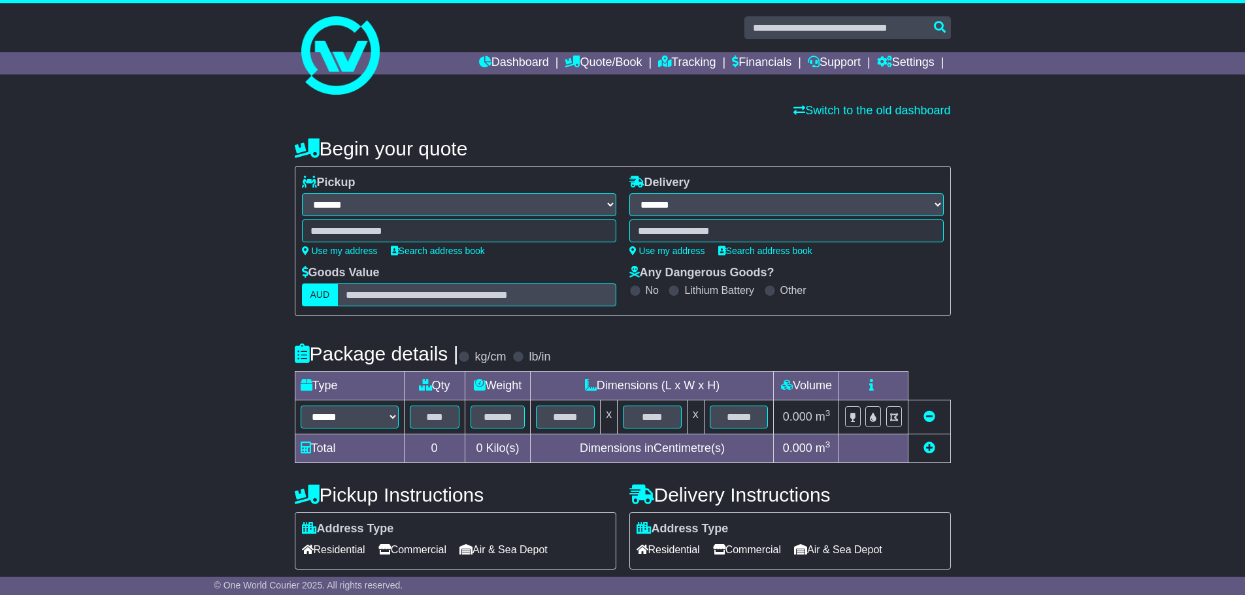
select select "**"
click at [519, 60] on link "Dashboard" at bounding box center [514, 63] width 70 height 22
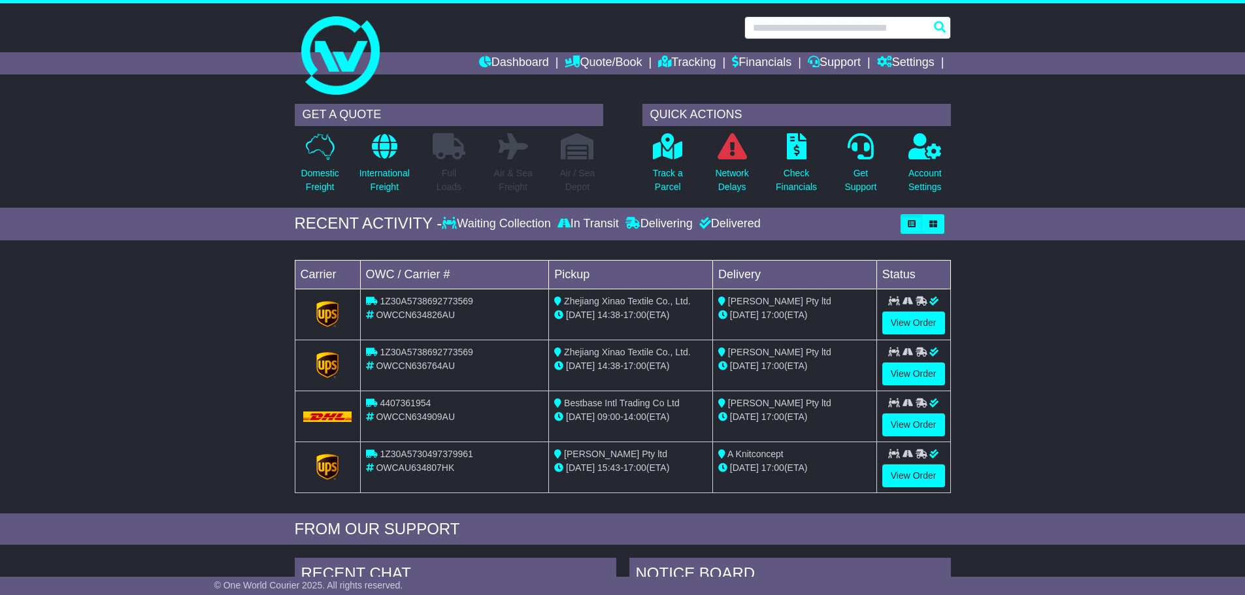
click at [755, 27] on input "text" at bounding box center [847, 27] width 207 height 23
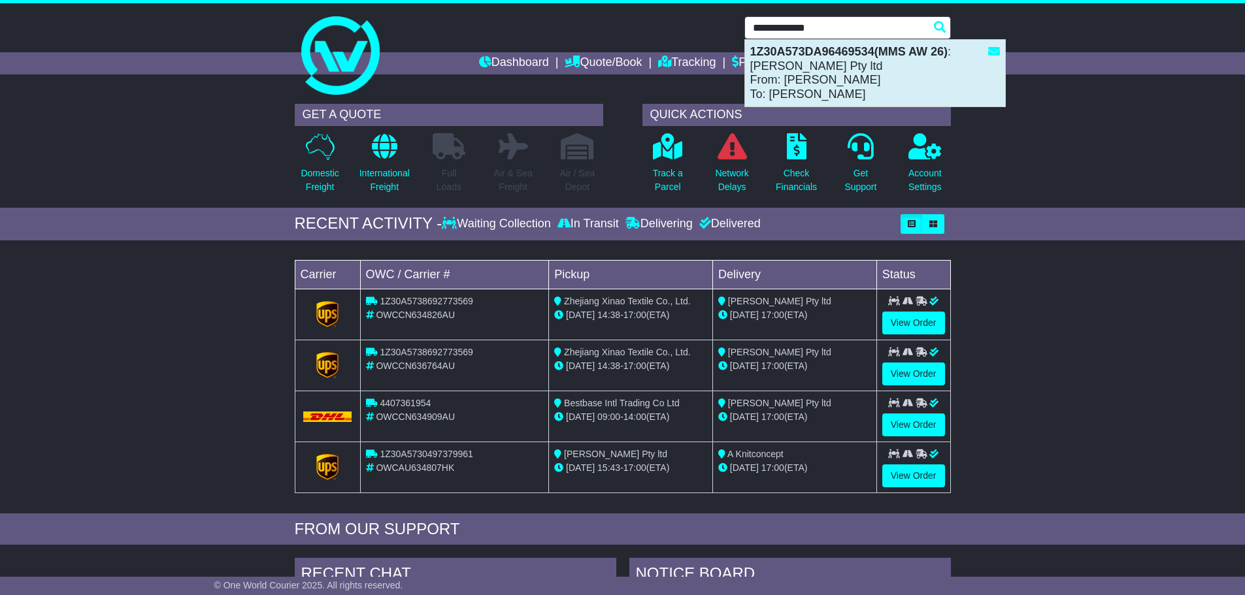
click at [773, 48] on strong "1Z30A573DA96469534(MMS AW 26)" at bounding box center [848, 51] width 197 height 13
type input "**********"
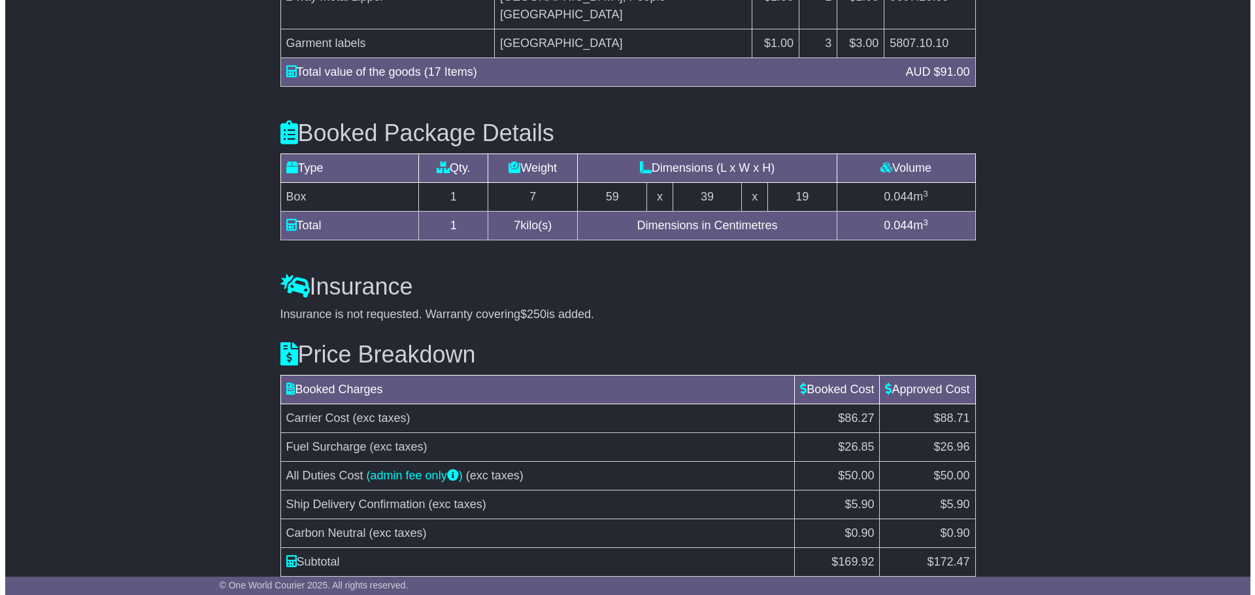
scroll to position [1519, 0]
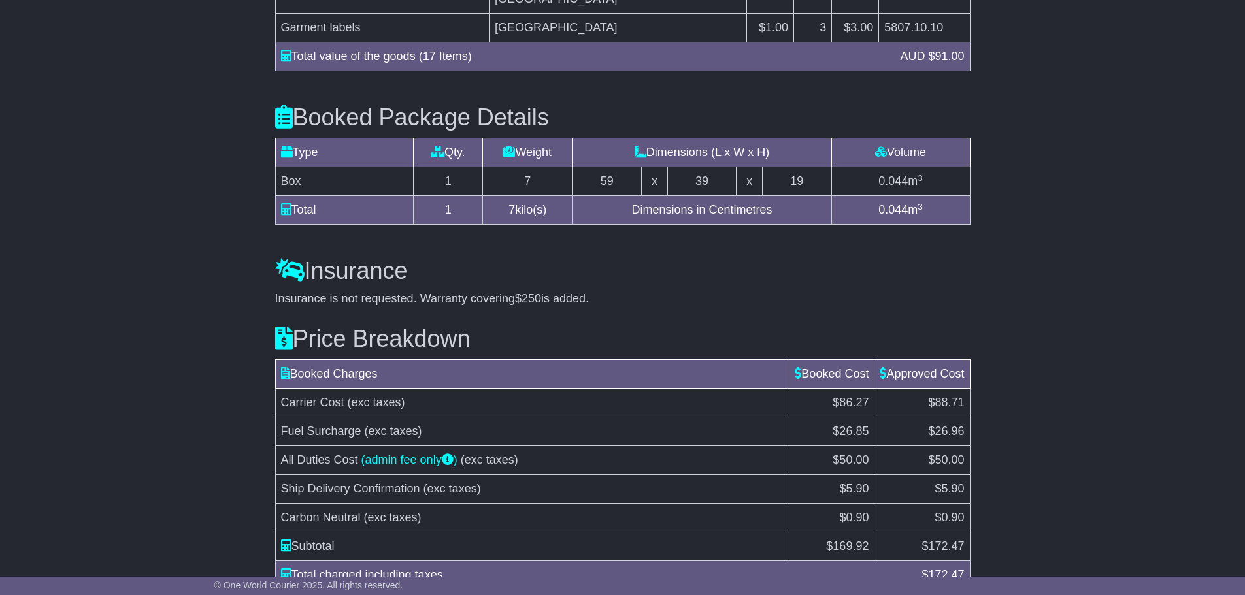
click at [379, 539] on div "Price Breakdown Booked Charges Booked Cost Approved Cost Carrier Cost (exc taxe…" at bounding box center [623, 470] width 708 height 327
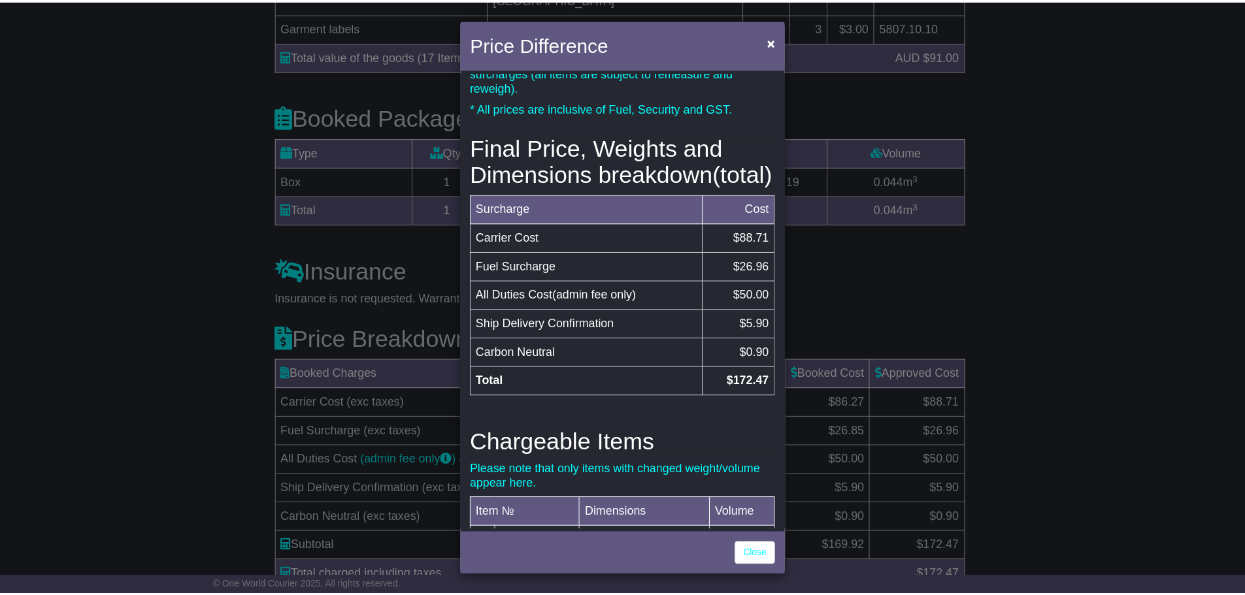
scroll to position [517, 0]
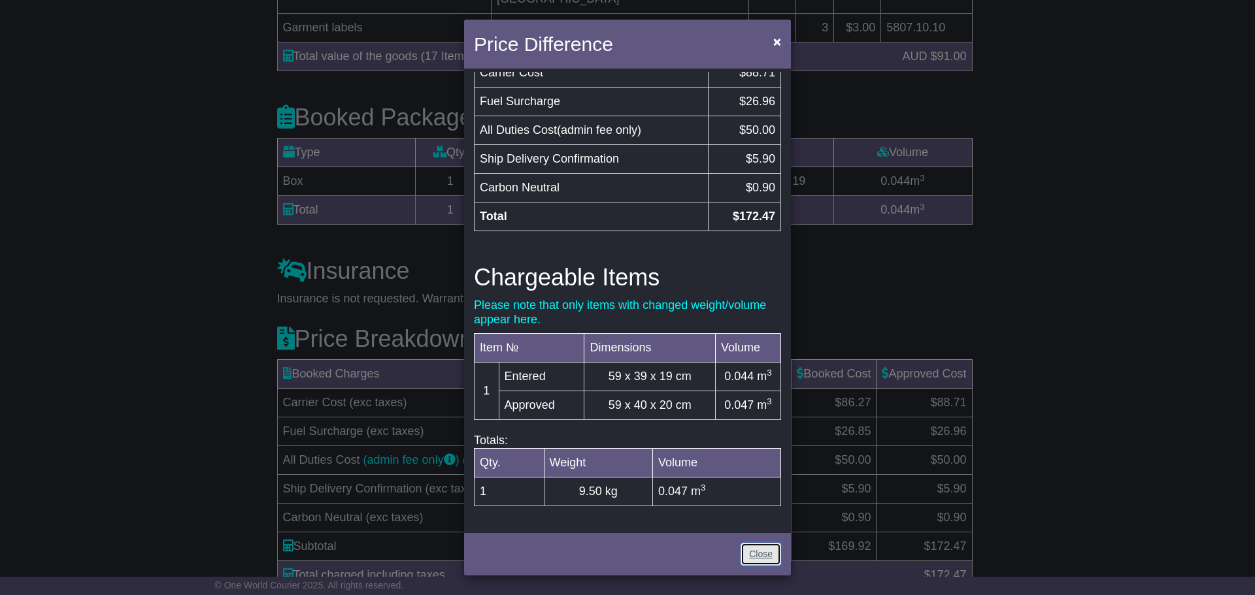
click at [761, 549] on link "Close" at bounding box center [760, 554] width 41 height 23
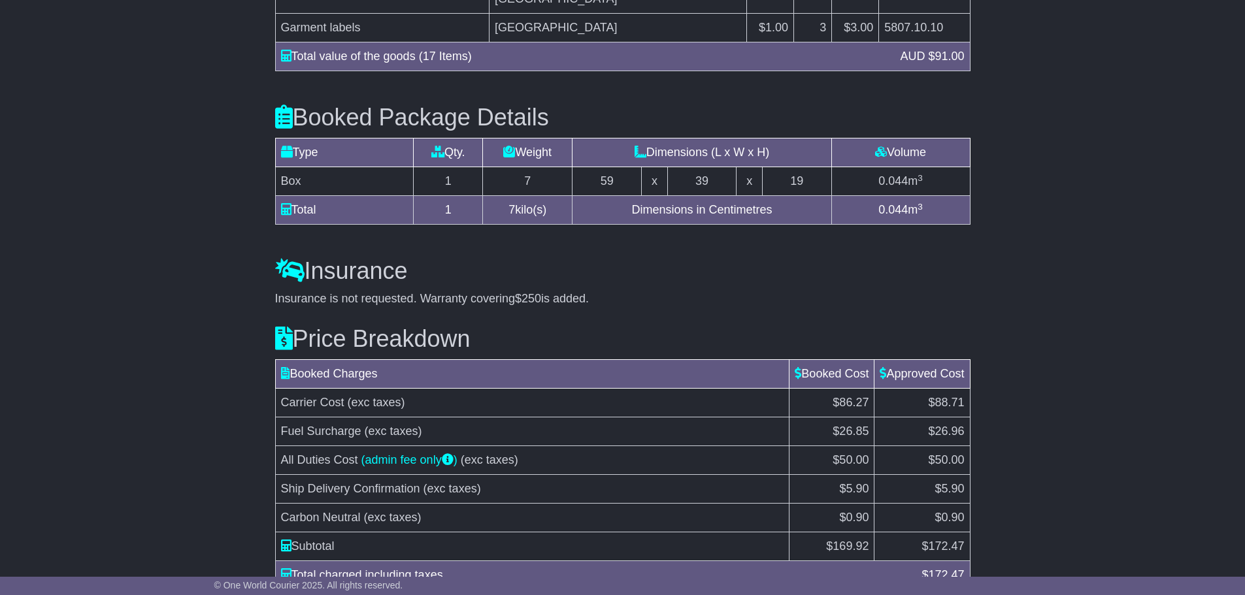
click at [400, 567] on div "Total charged including taxes" at bounding box center [594, 576] width 641 height 18
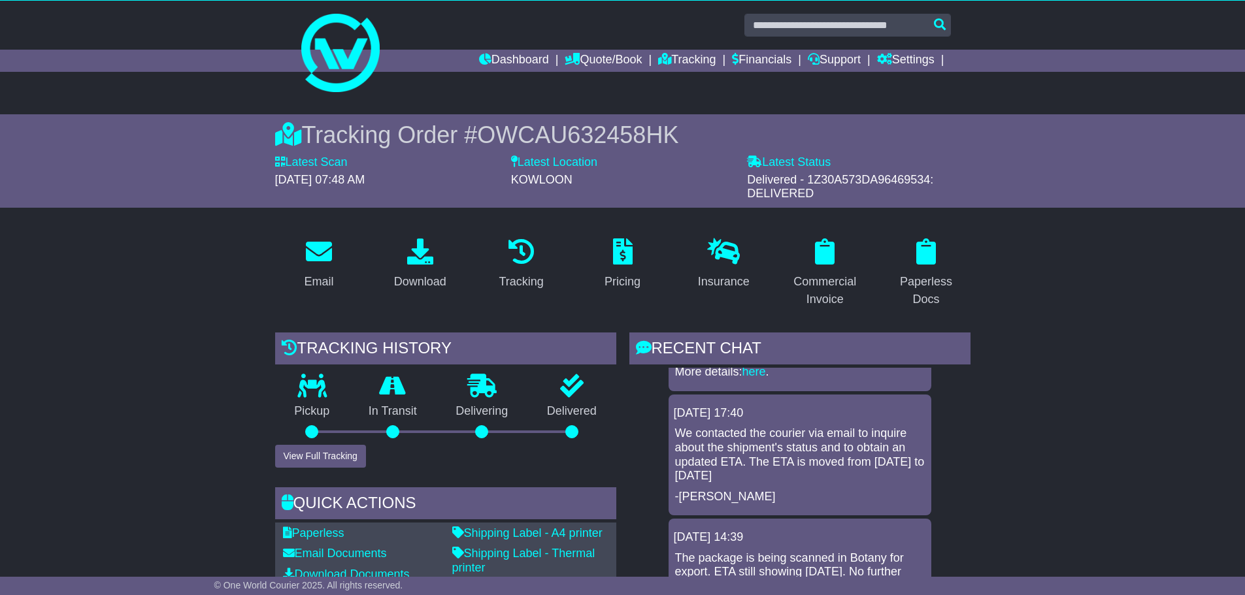
scroll to position [0, 0]
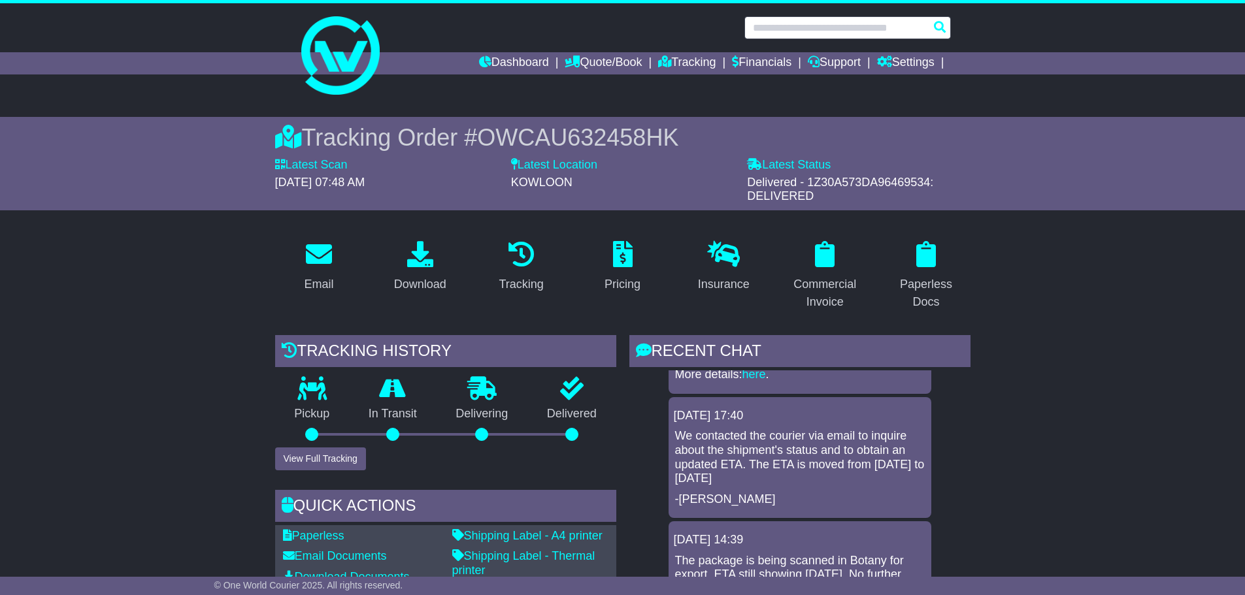
click at [750, 27] on input "text" at bounding box center [847, 27] width 207 height 23
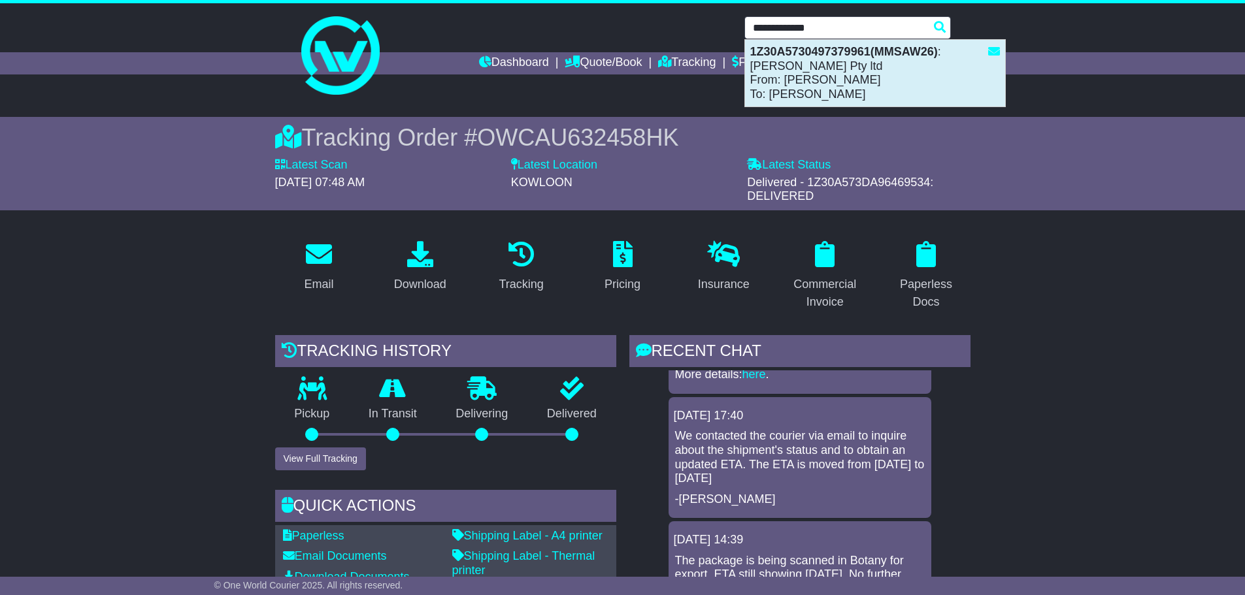
click at [782, 53] on strong "1Z30A5730497379961(MMSAW26)" at bounding box center [844, 51] width 188 height 13
type input "**********"
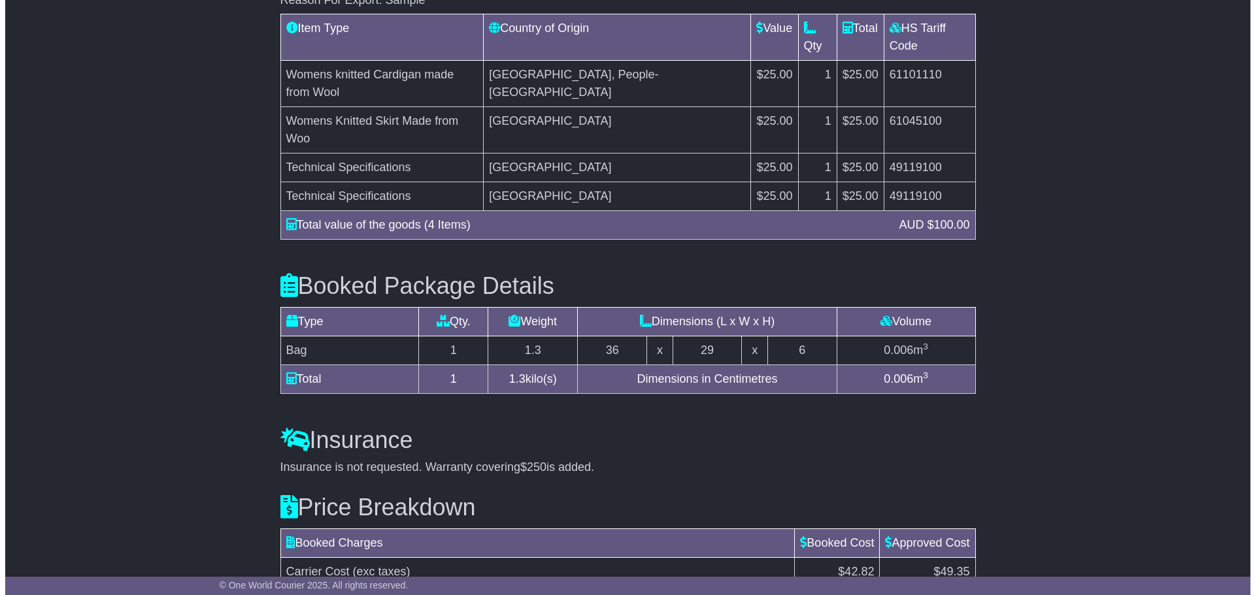
scroll to position [1368, 0]
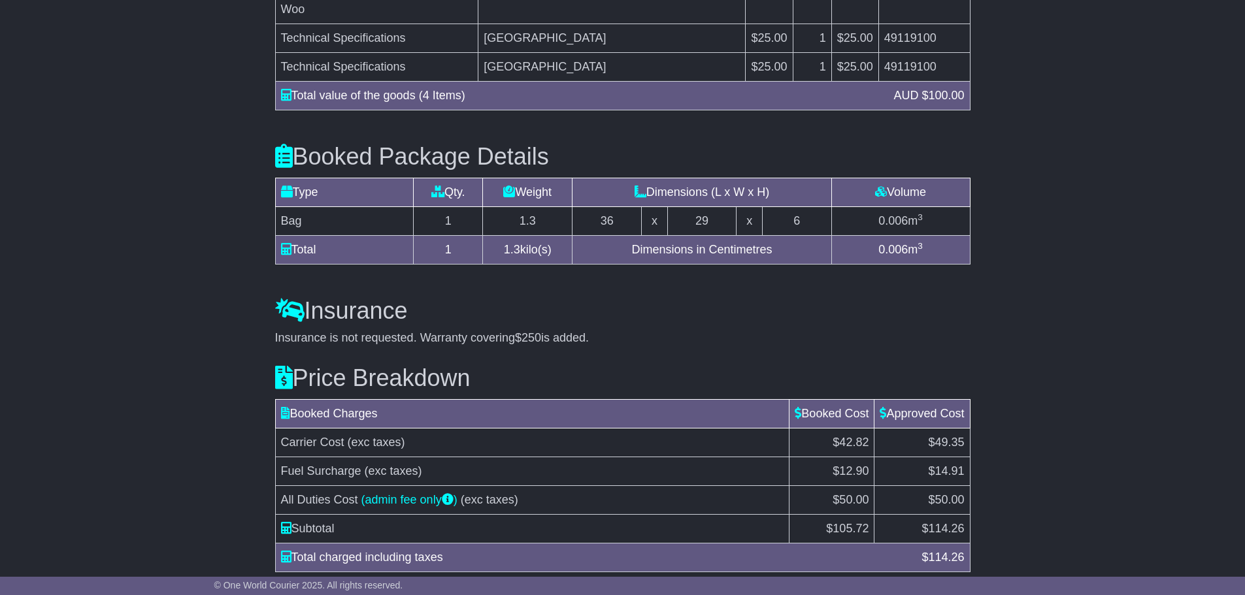
click at [337, 593] on button "Understand Price Difference" at bounding box center [341, 604] width 132 height 23
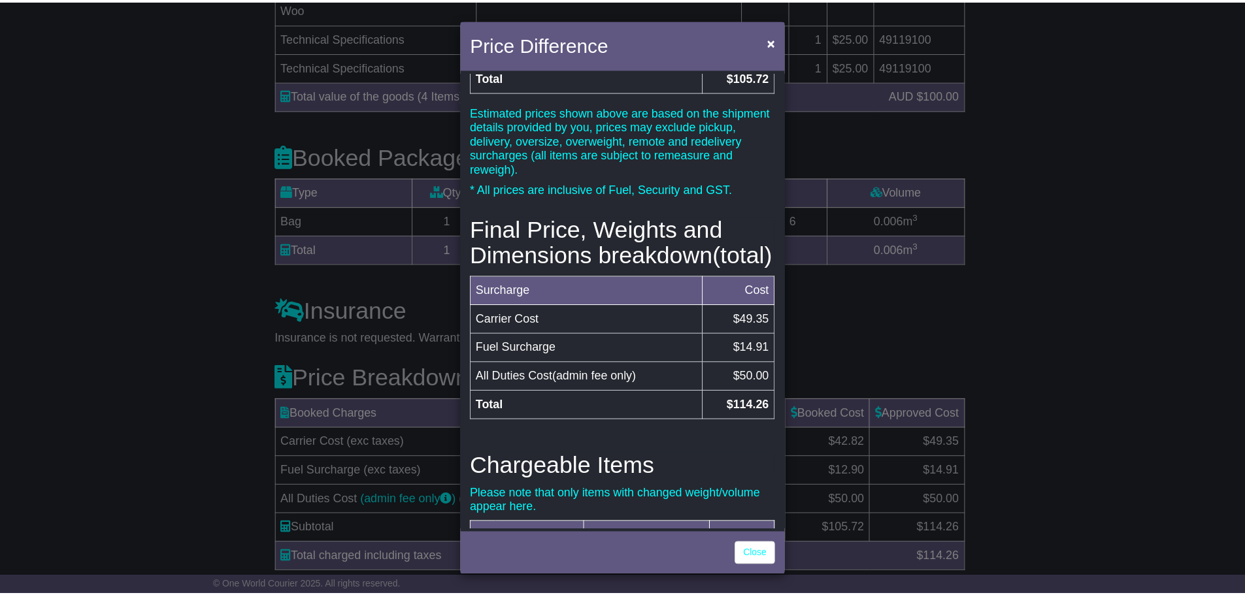
scroll to position [196, 0]
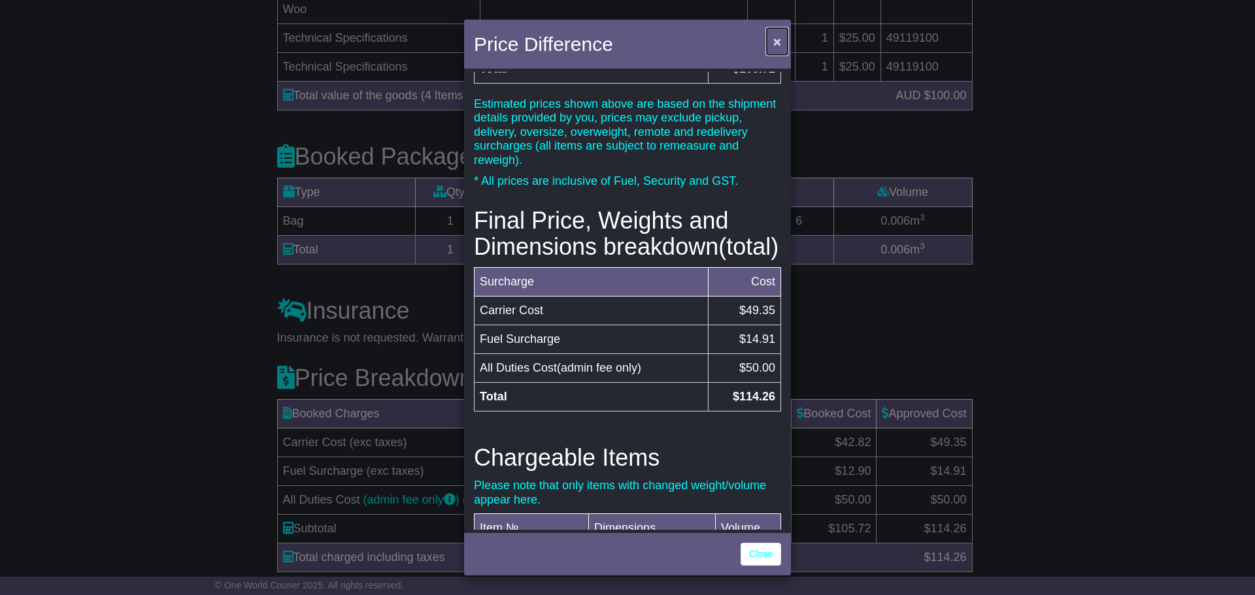
click at [774, 38] on span "×" at bounding box center [777, 41] width 8 height 15
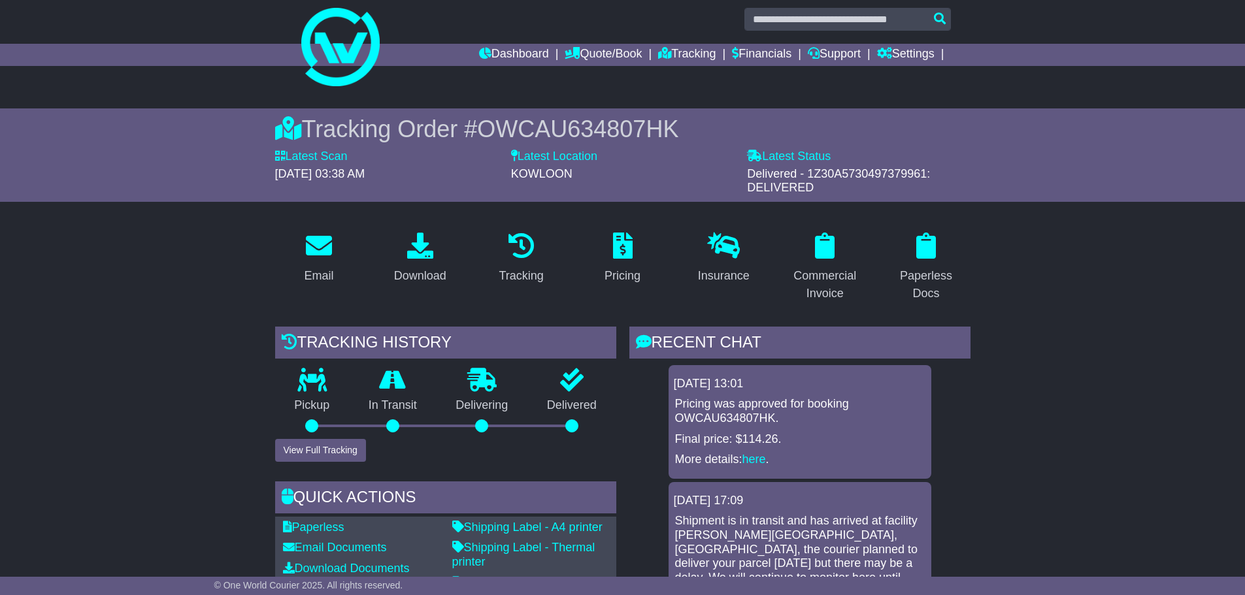
scroll to position [0, 0]
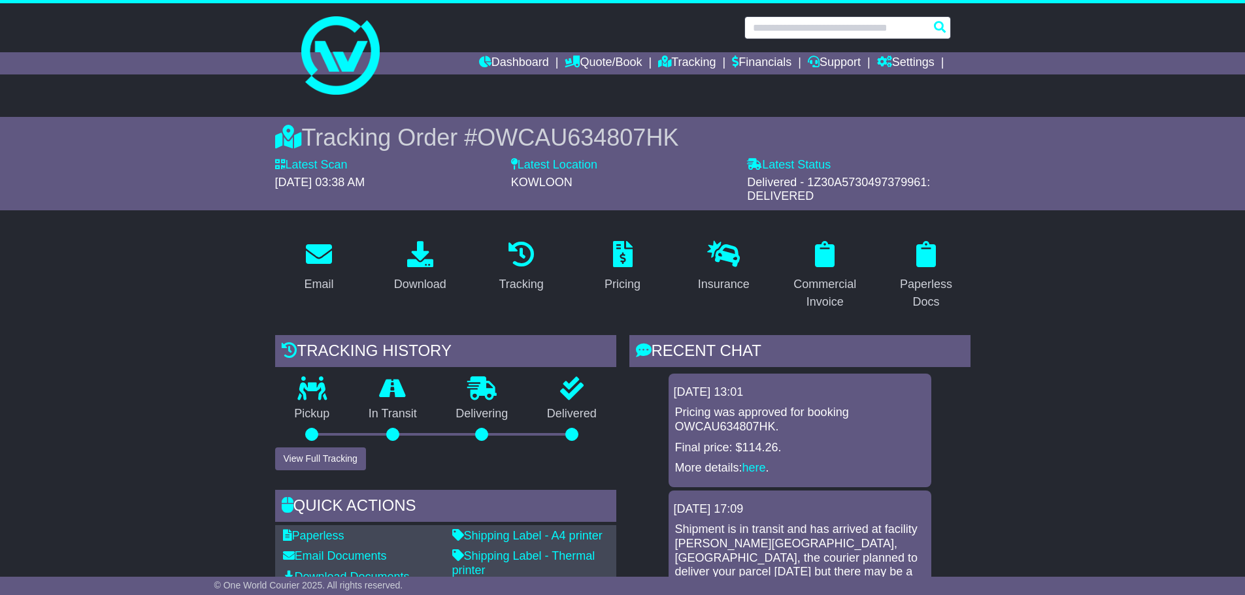
click at [788, 29] on input "text" at bounding box center [847, 27] width 207 height 23
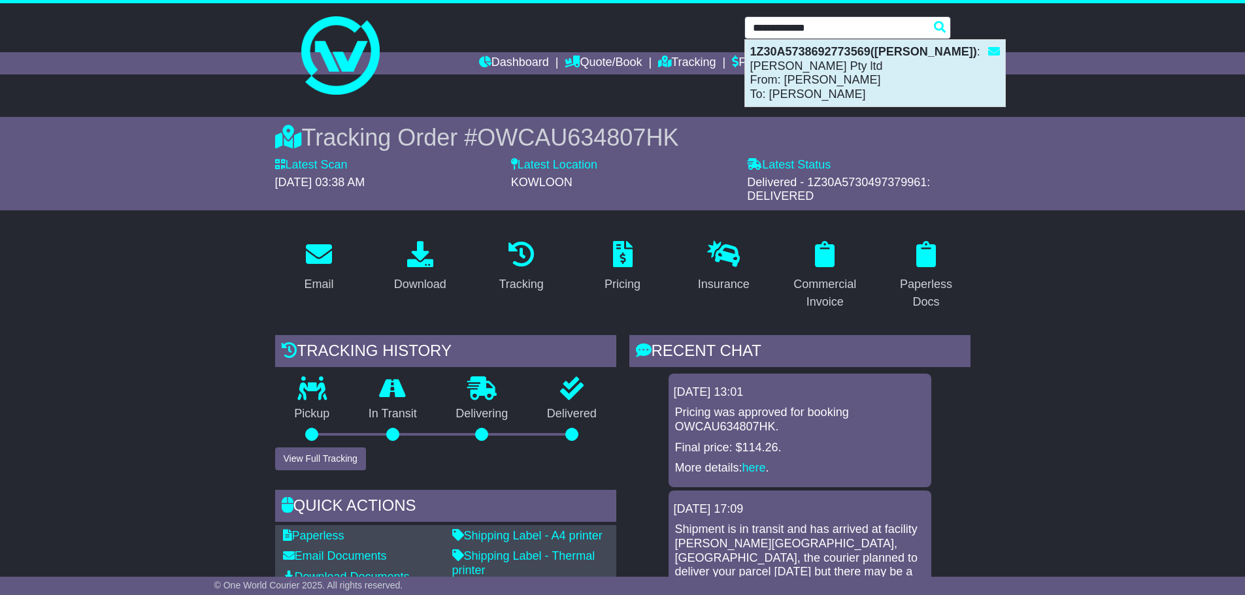
click at [856, 48] on strong "1Z30A5738692773569([PERSON_NAME])" at bounding box center [863, 51] width 227 height 13
type input "**********"
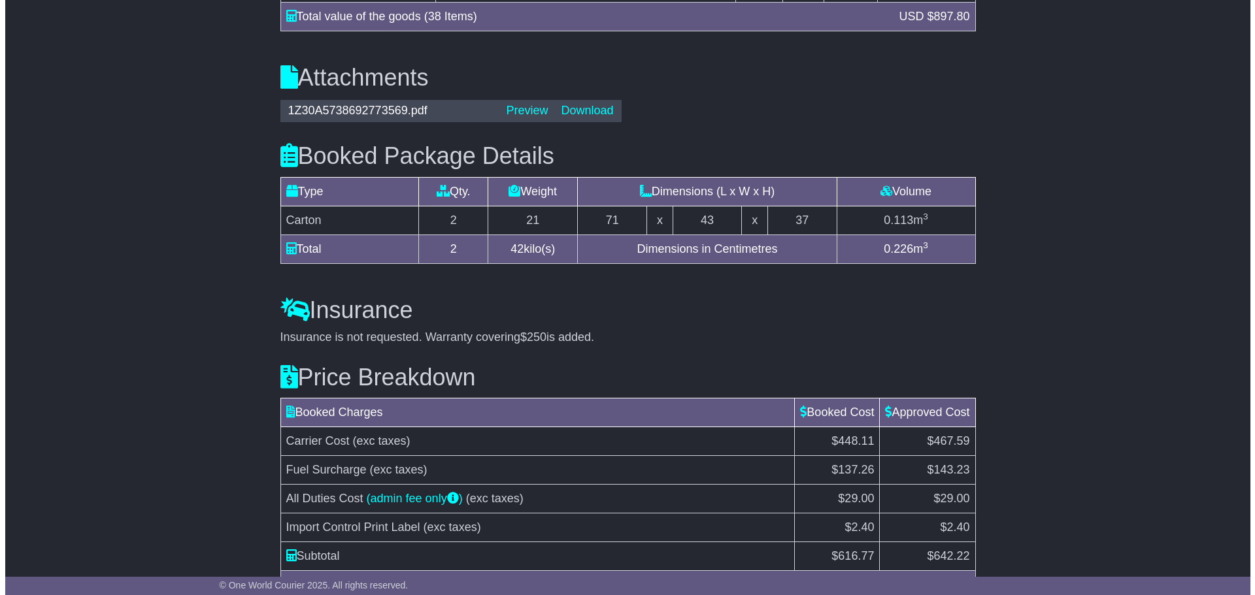
scroll to position [1418, 0]
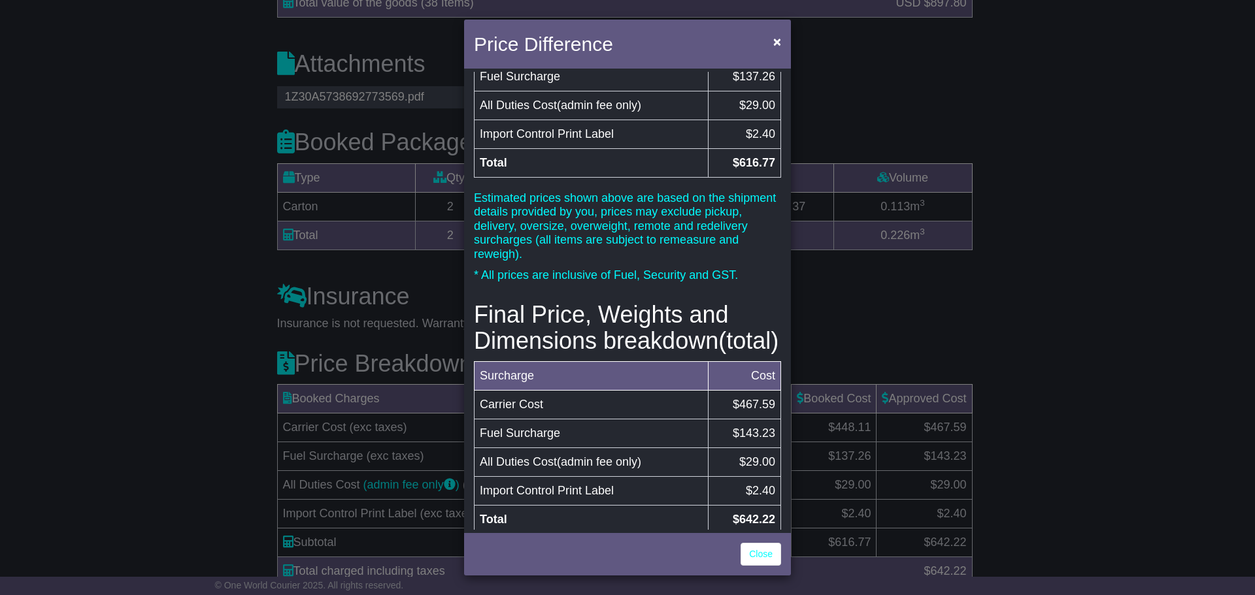
scroll to position [65, 0]
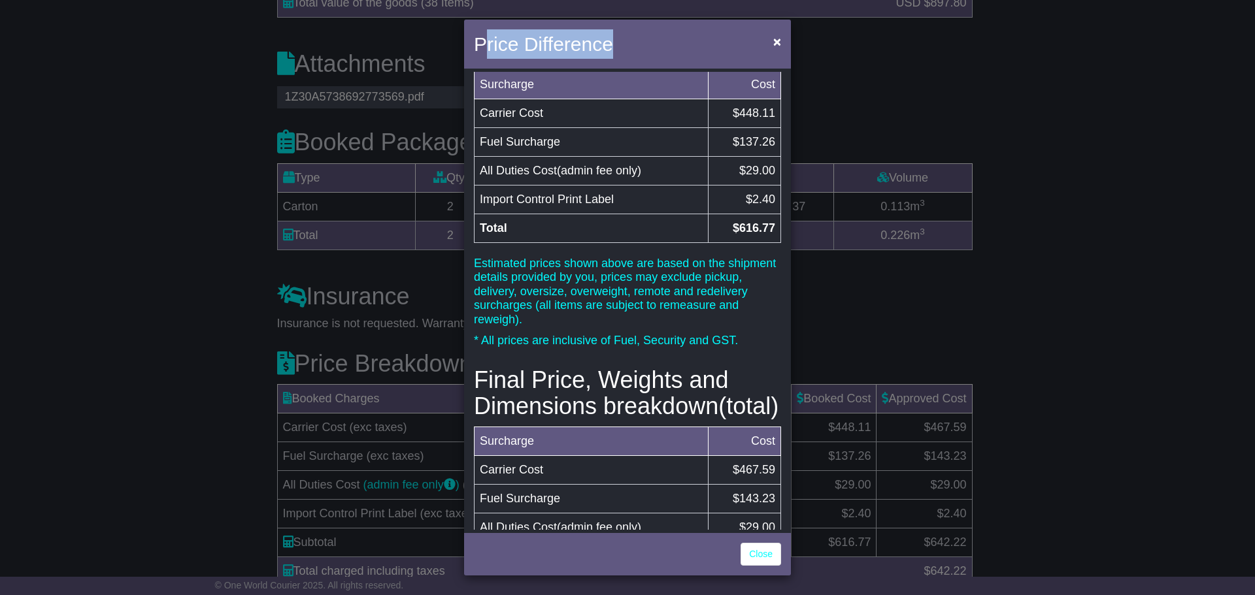
drag, startPoint x: 644, startPoint y: 37, endPoint x: 480, endPoint y: 67, distance: 166.8
click at [480, 67] on div "Price Difference ×" at bounding box center [627, 46] width 327 height 52
click at [699, 35] on div "Price Difference ×" at bounding box center [627, 46] width 327 height 52
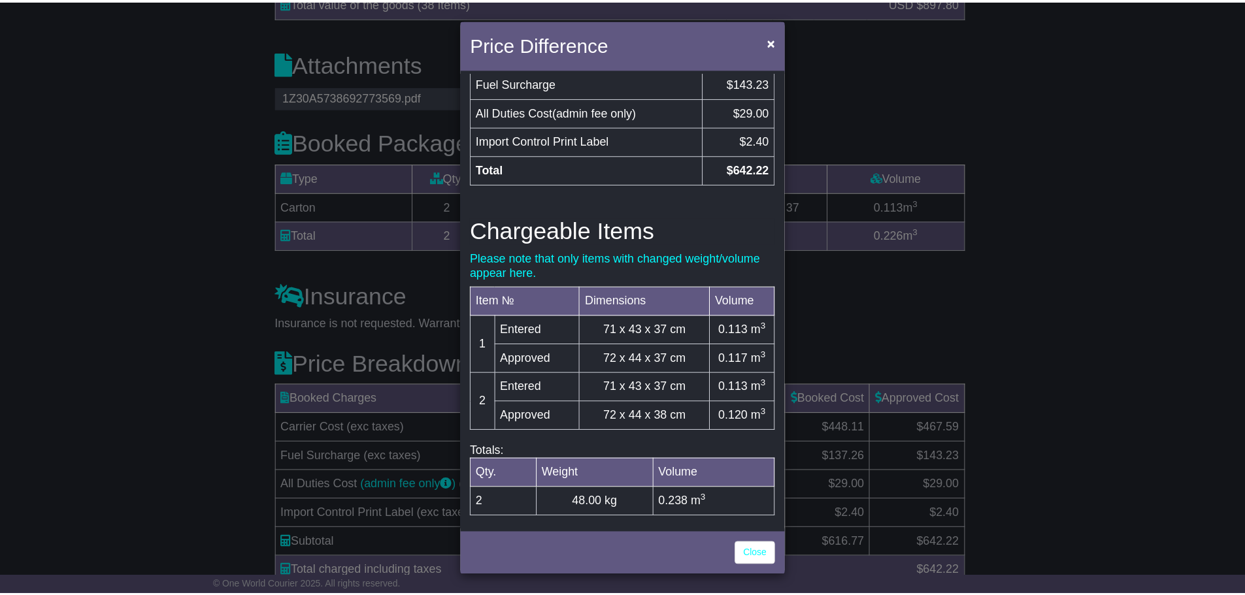
scroll to position [452, 0]
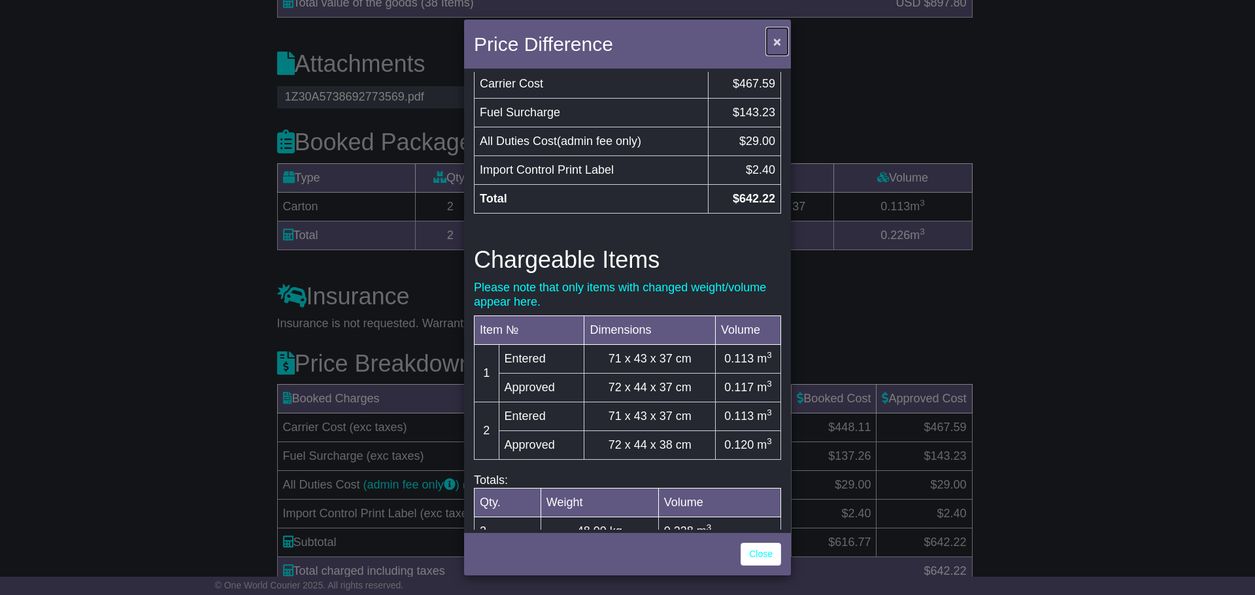
click at [778, 37] on span "×" at bounding box center [777, 41] width 8 height 15
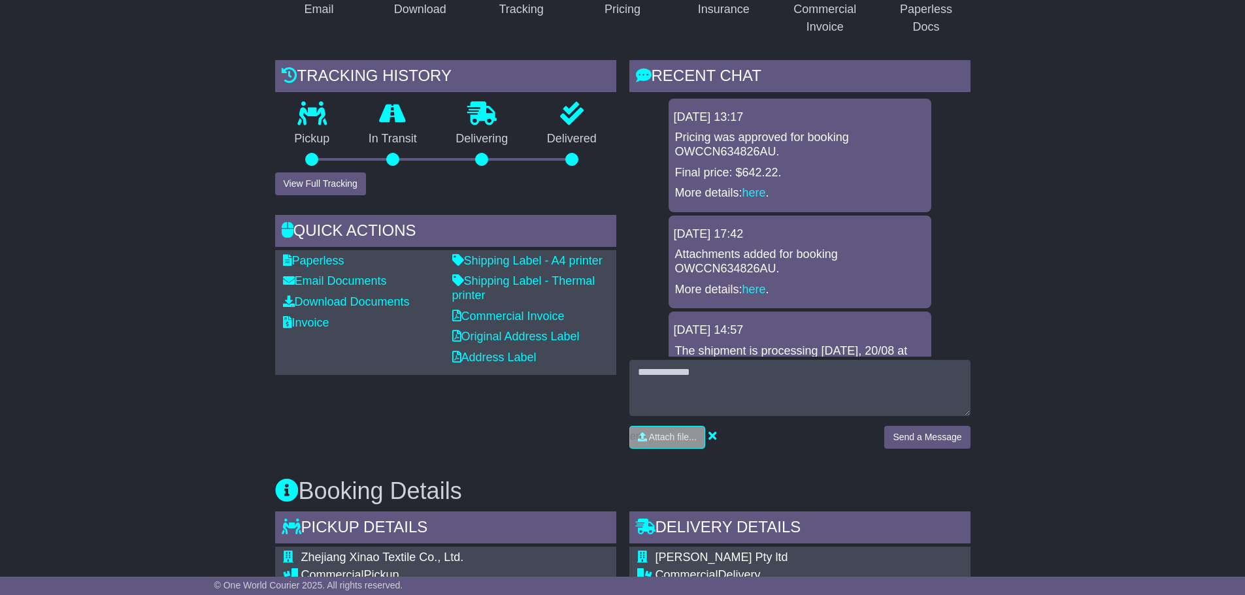
scroll to position [241, 0]
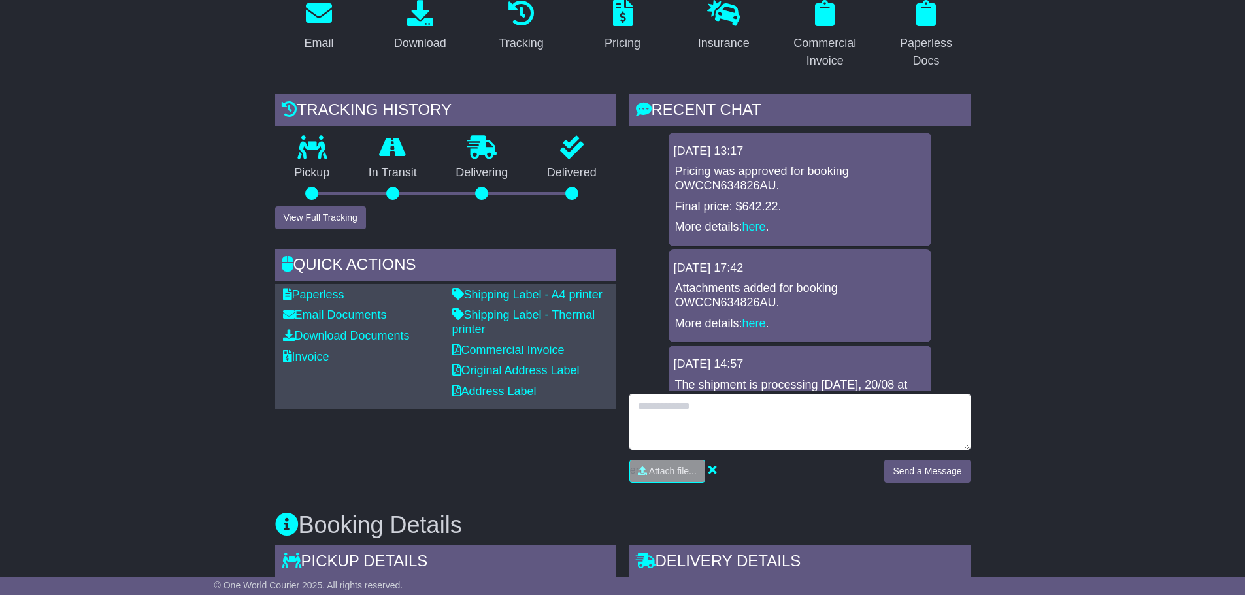
click at [644, 406] on textarea at bounding box center [799, 422] width 341 height 56
type textarea "**********"
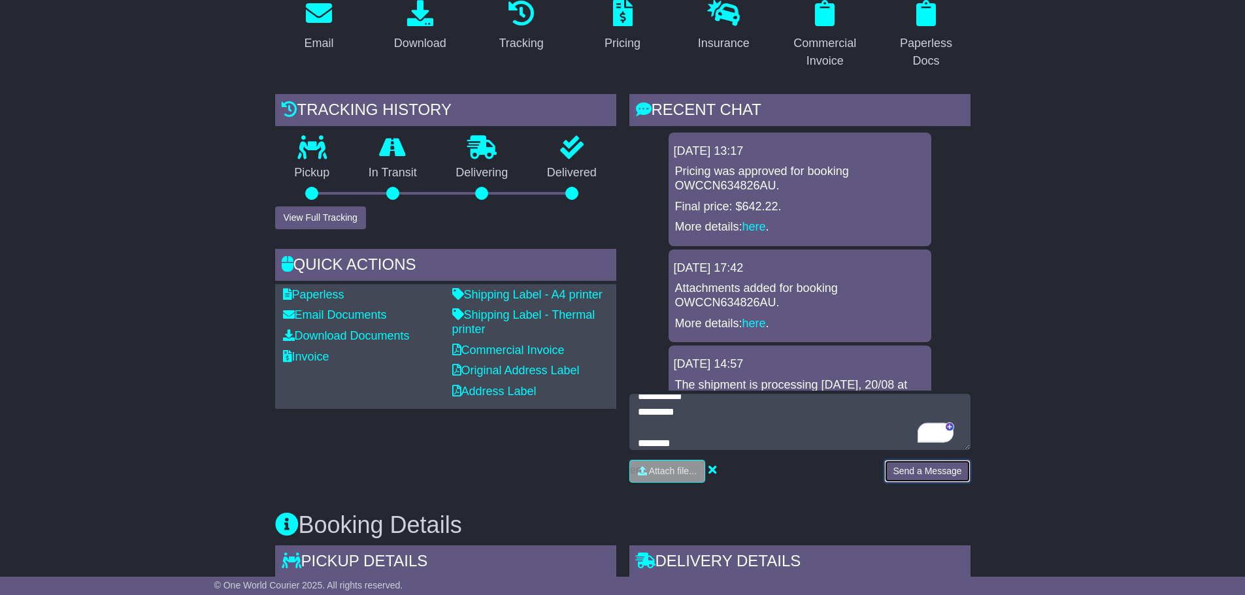
click at [894, 473] on button "Send a Message" at bounding box center [927, 471] width 86 height 23
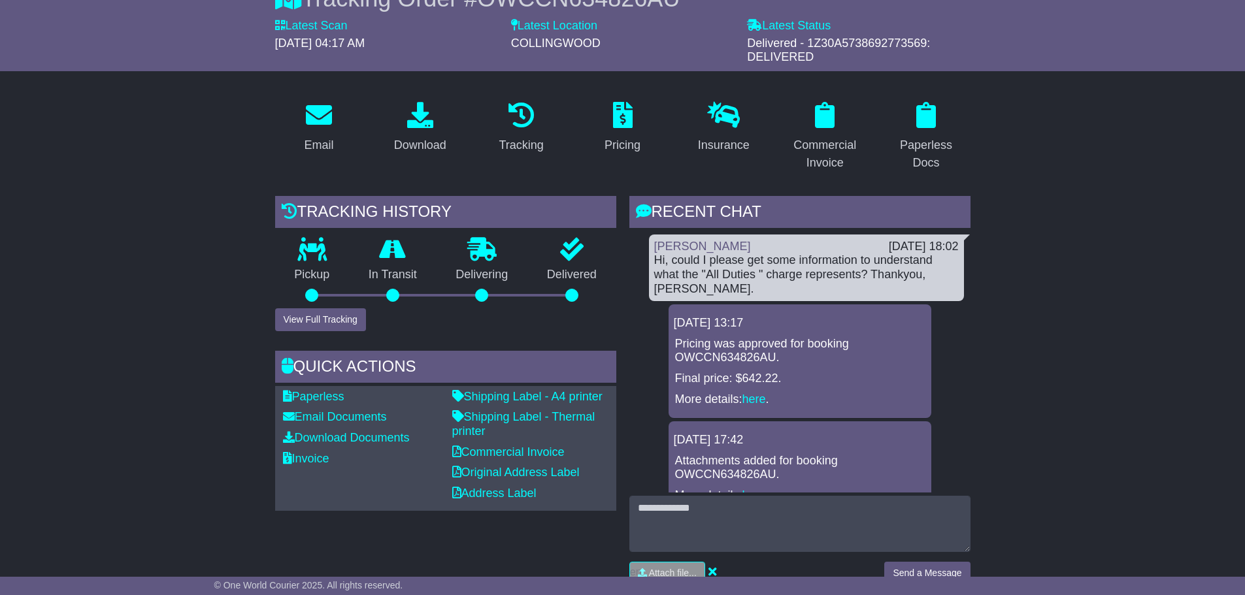
scroll to position [0, 0]
